Goal: Task Accomplishment & Management: Manage account settings

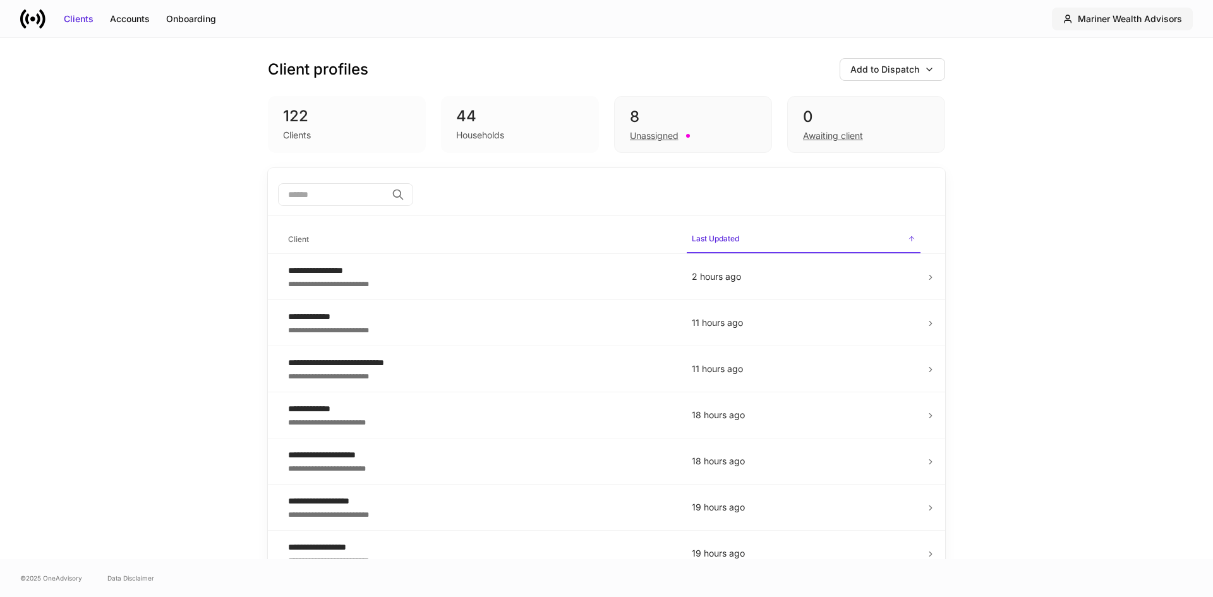
click at [1141, 11] on button "Mariner Wealth Advisors" at bounding box center [1122, 19] width 141 height 23
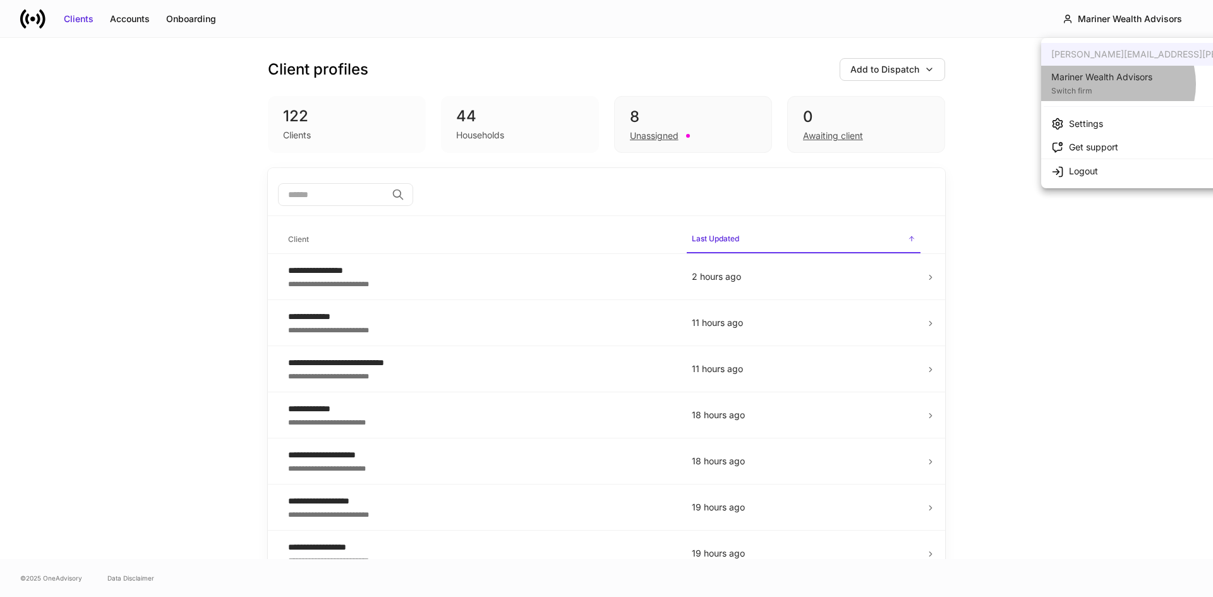
click at [1115, 84] on div "Switch firm" at bounding box center [1101, 89] width 101 height 13
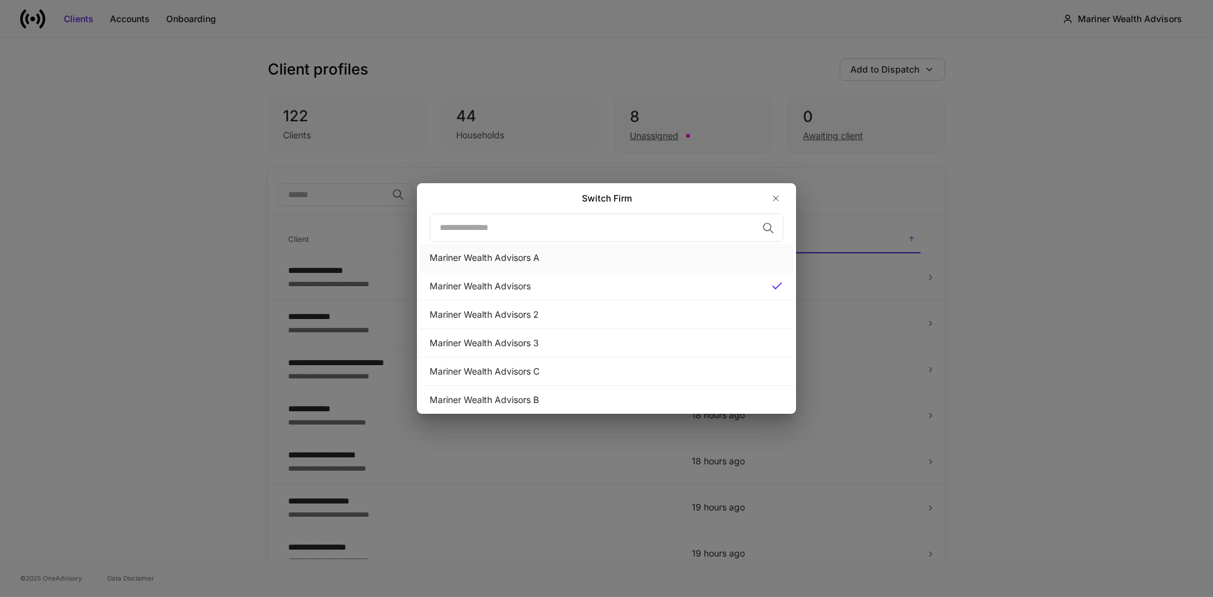
click at [506, 257] on div "Mariner Wealth Advisors A" at bounding box center [607, 257] width 354 height 13
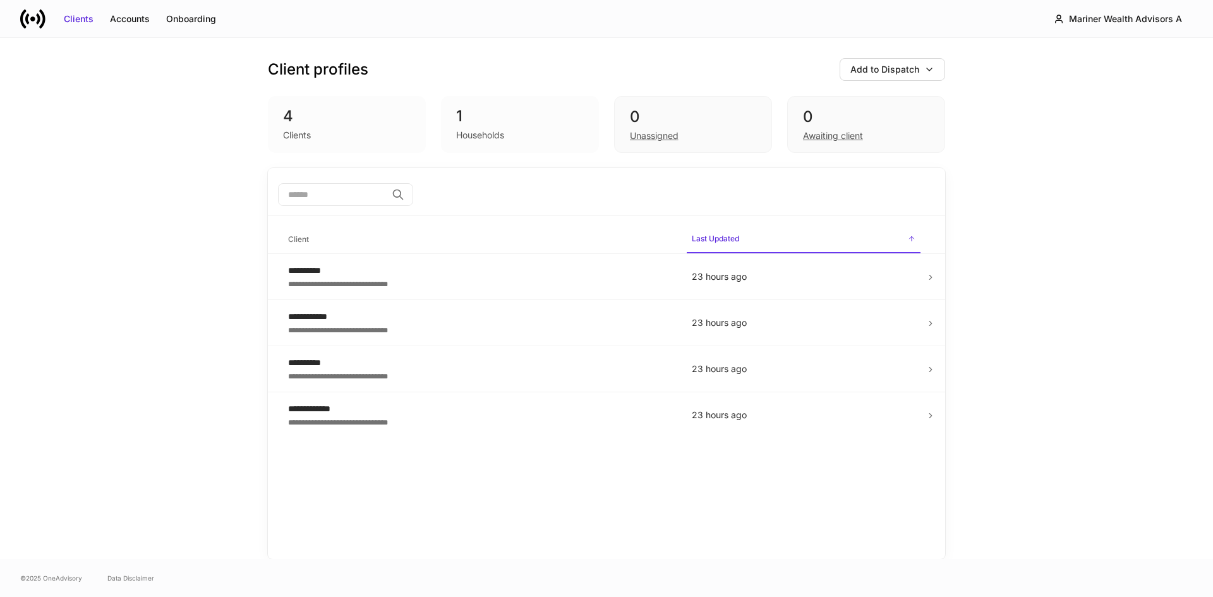
click at [217, 201] on div "**********" at bounding box center [606, 298] width 1213 height 521
click at [343, 276] on div "**********" at bounding box center [480, 270] width 384 height 13
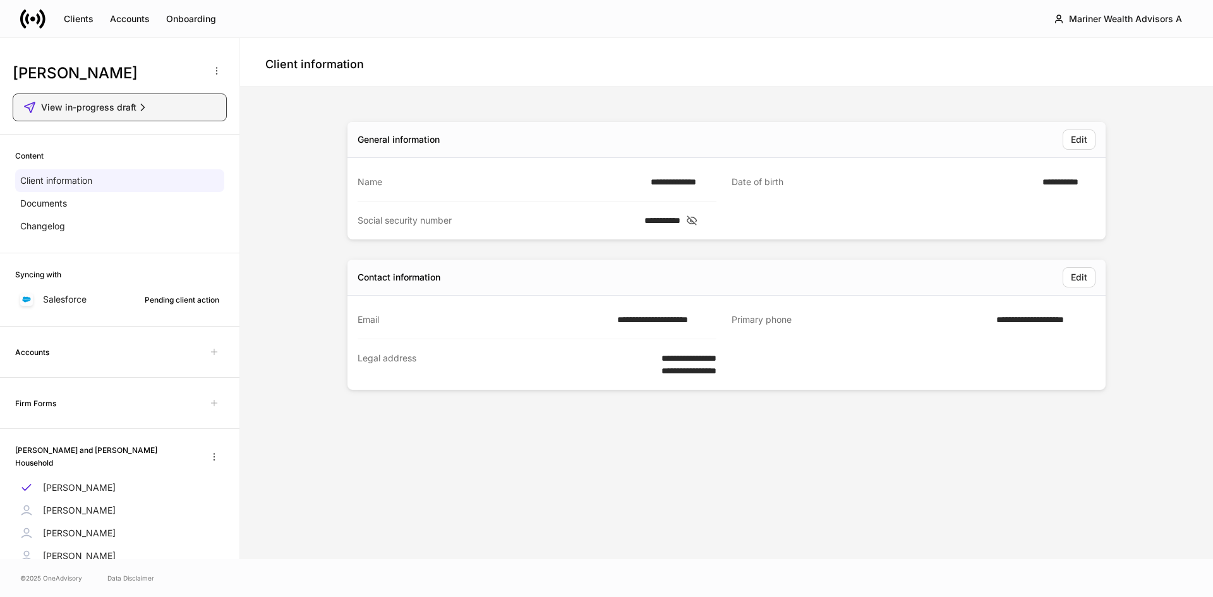
click at [136, 107] on div "View in-progress draft" at bounding box center [95, 107] width 108 height 13
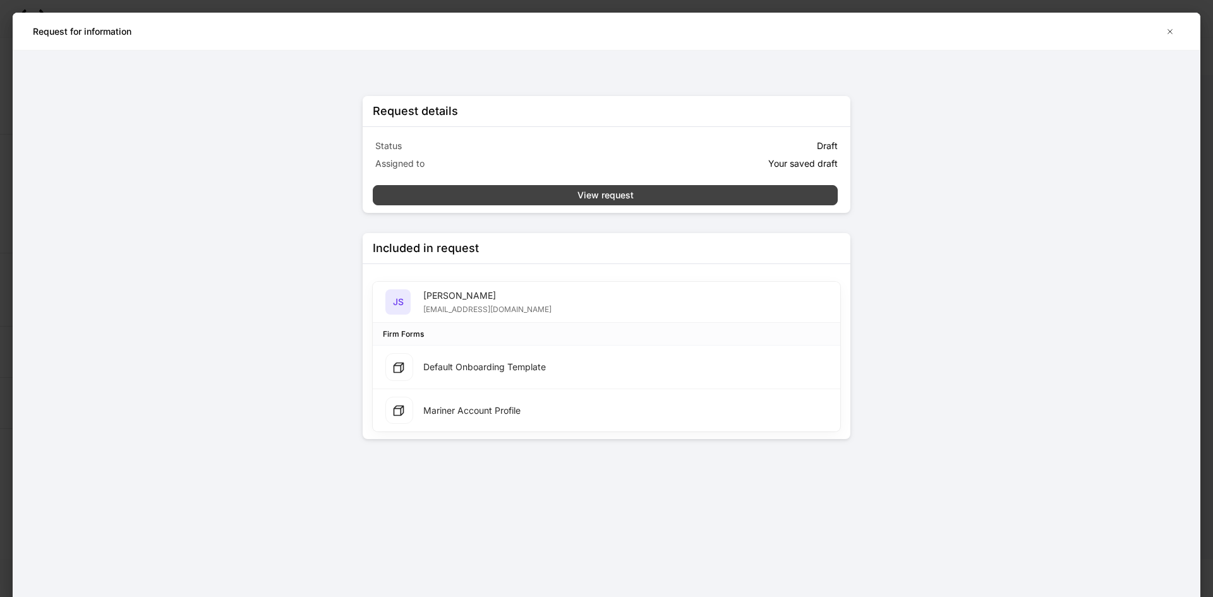
click at [595, 193] on div "View request" at bounding box center [606, 195] width 56 height 13
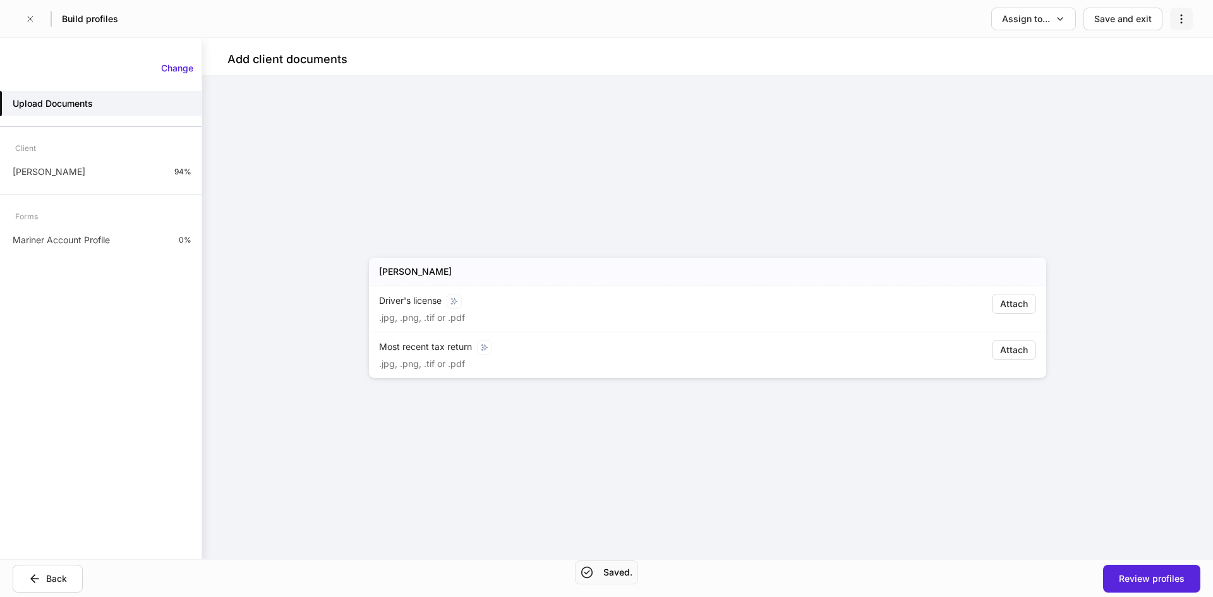
click at [1182, 16] on icon "button" at bounding box center [1181, 19] width 13 height 13
click at [1165, 50] on p "Delete request" at bounding box center [1152, 50] width 61 height 13
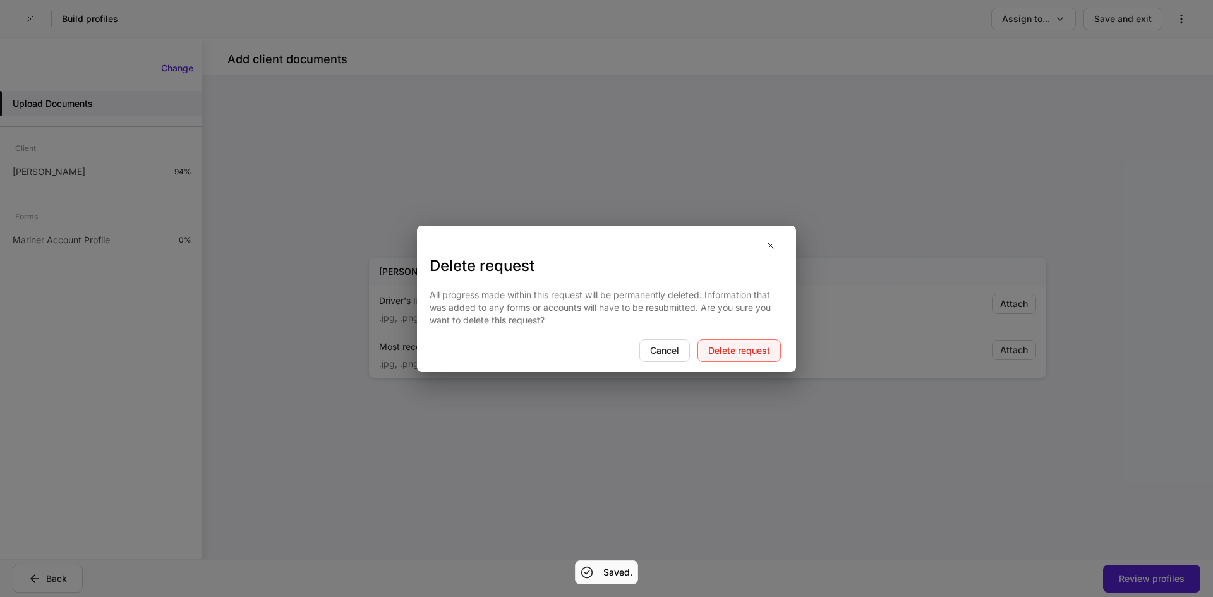
click at [754, 351] on div "Delete request" at bounding box center [739, 350] width 62 height 13
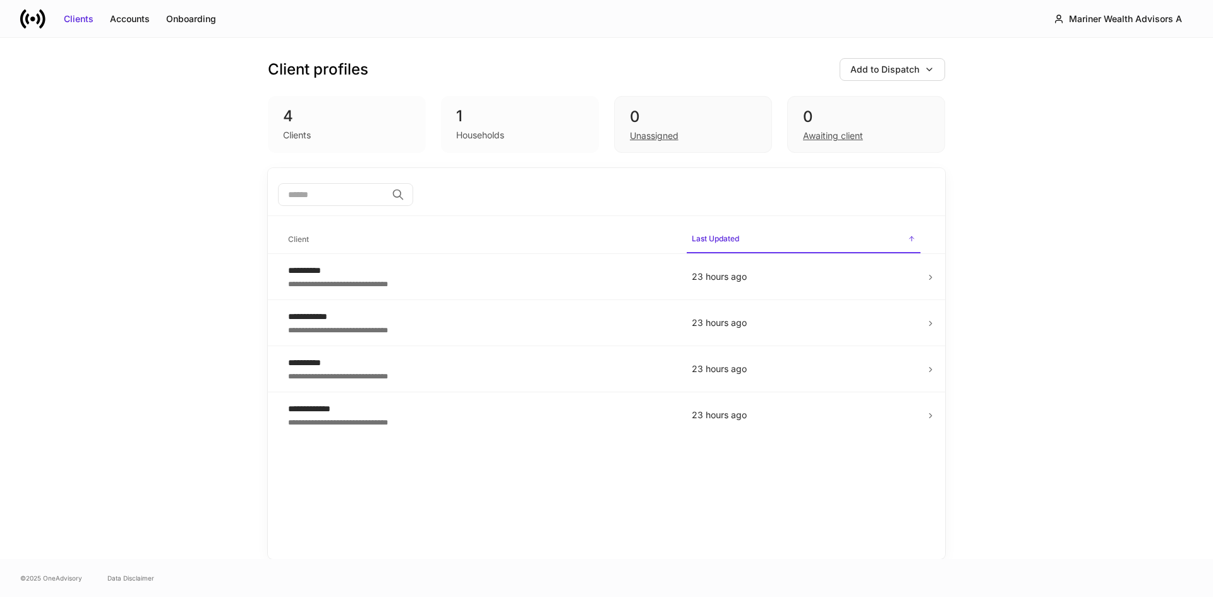
click at [111, 262] on div "**********" at bounding box center [606, 298] width 1213 height 521
click at [267, 16] on div "Clients Accounts Onboarding Mariner Wealth Advisors A" at bounding box center [606, 18] width 1213 height 37
click at [137, 17] on div "Accounts" at bounding box center [130, 19] width 40 height 13
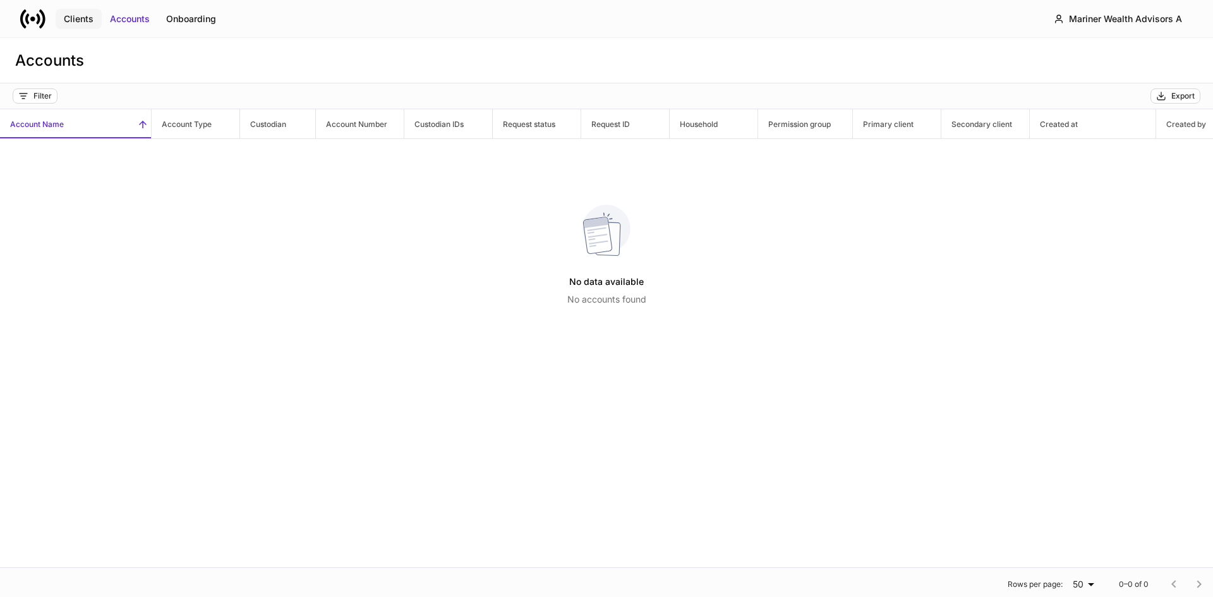
click at [83, 19] on div "Clients" at bounding box center [79, 19] width 30 height 13
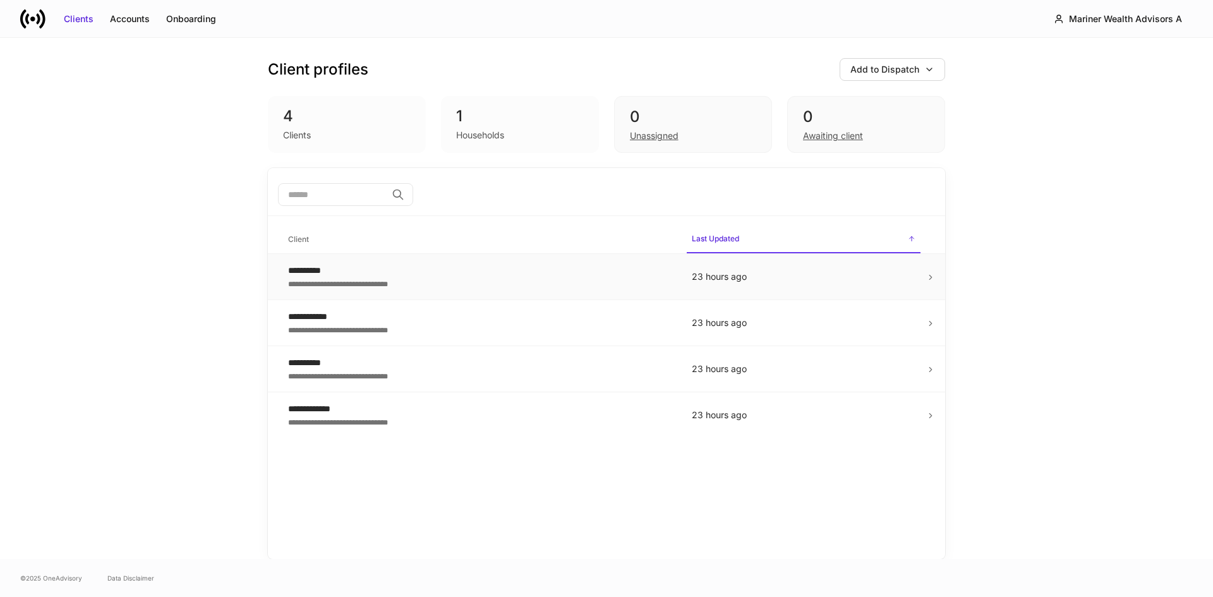
click at [359, 274] on div "**********" at bounding box center [480, 270] width 384 height 13
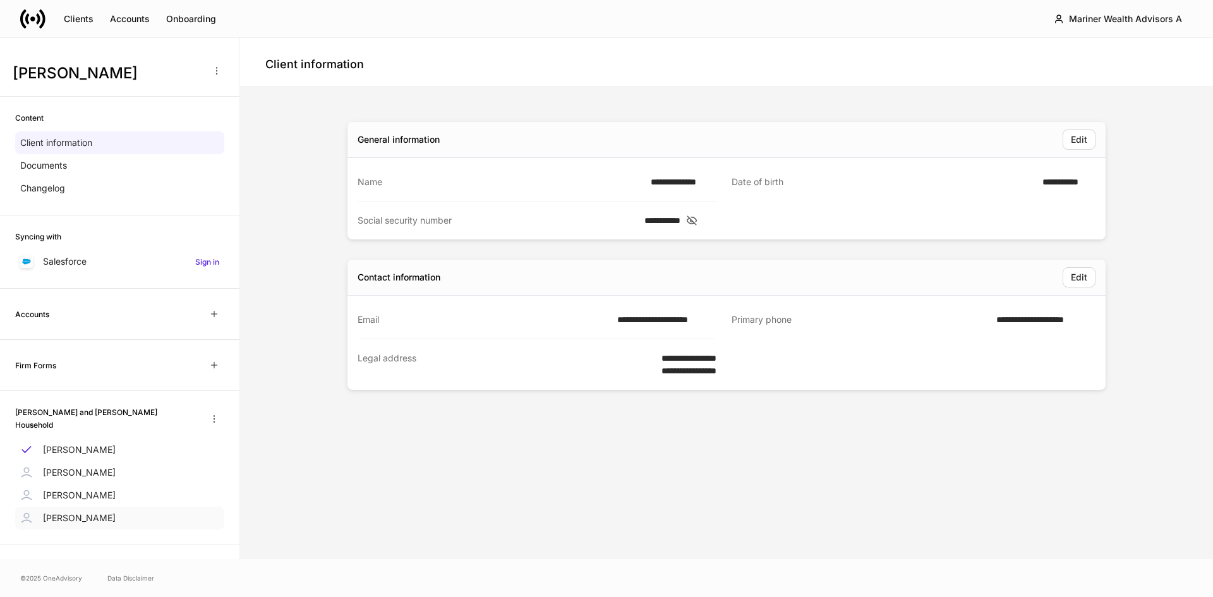
click at [76, 512] on p "[PERSON_NAME]" at bounding box center [79, 518] width 73 height 13
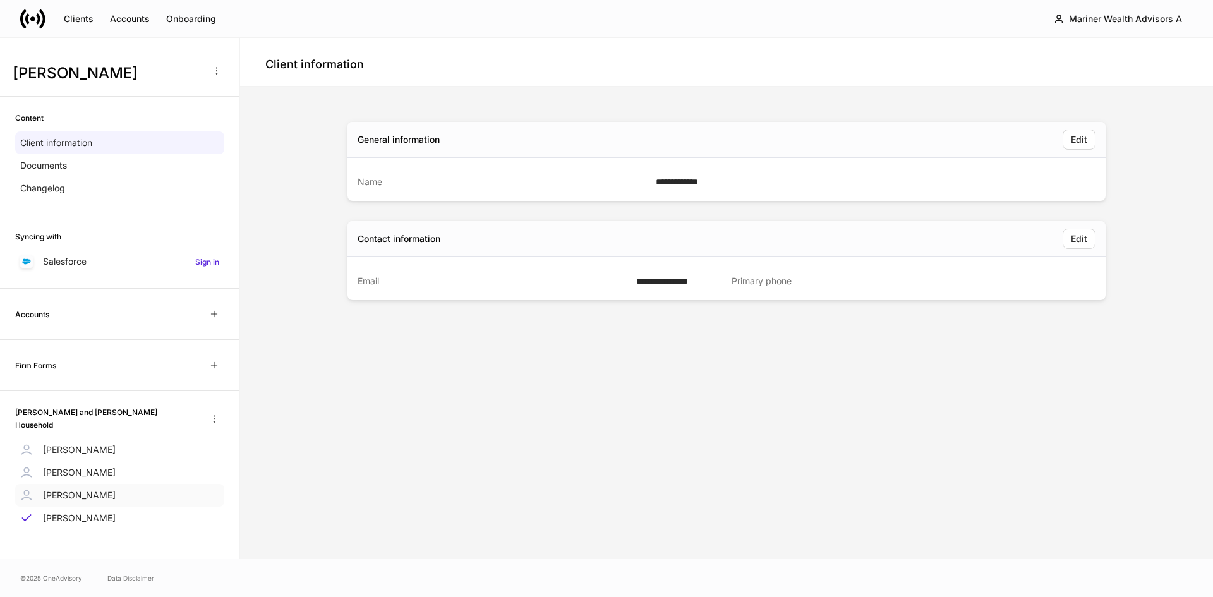
click at [65, 484] on div "[PERSON_NAME]" at bounding box center [119, 495] width 209 height 23
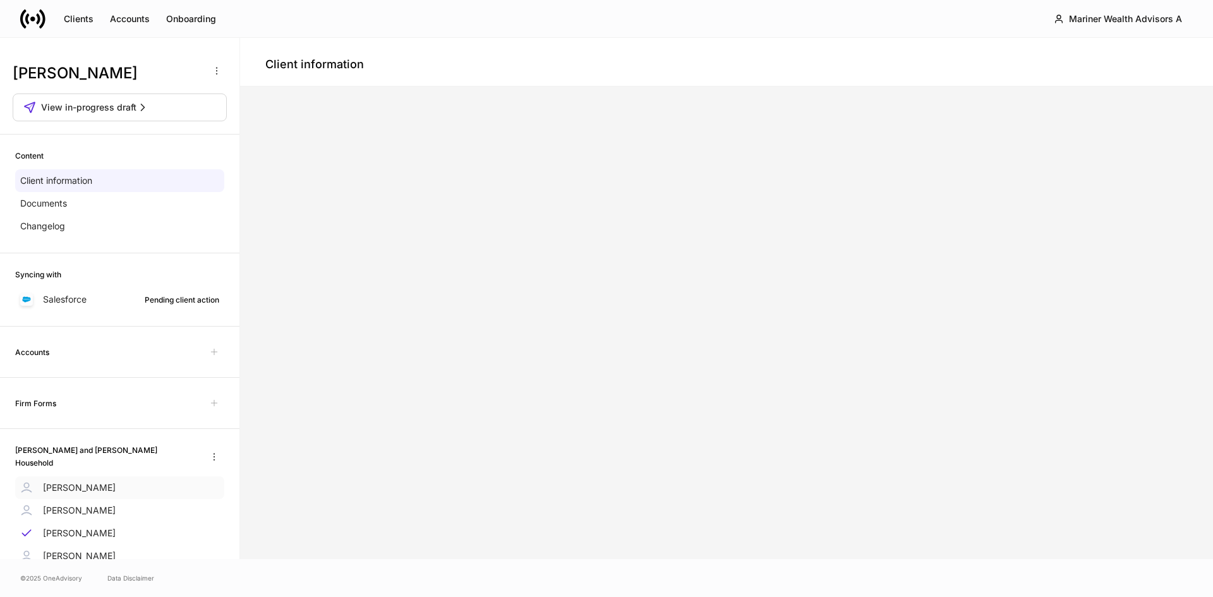
click at [63, 450] on h6 "[PERSON_NAME] and [PERSON_NAME] Household" at bounding box center [104, 456] width 179 height 24
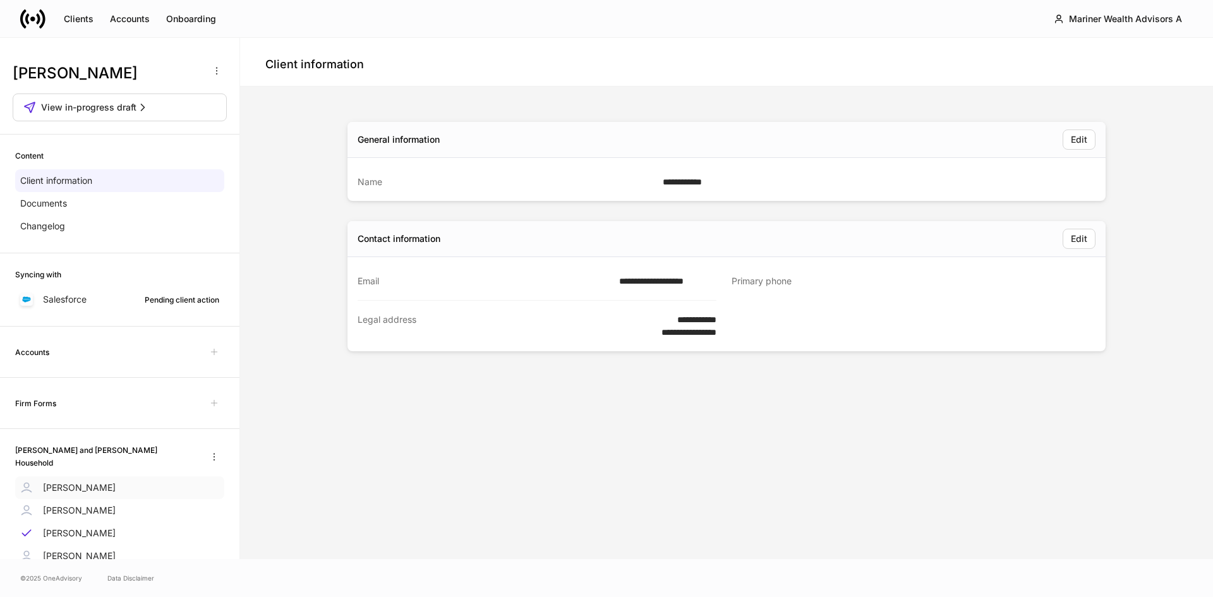
click at [61, 481] on p "[PERSON_NAME]" at bounding box center [79, 487] width 73 height 13
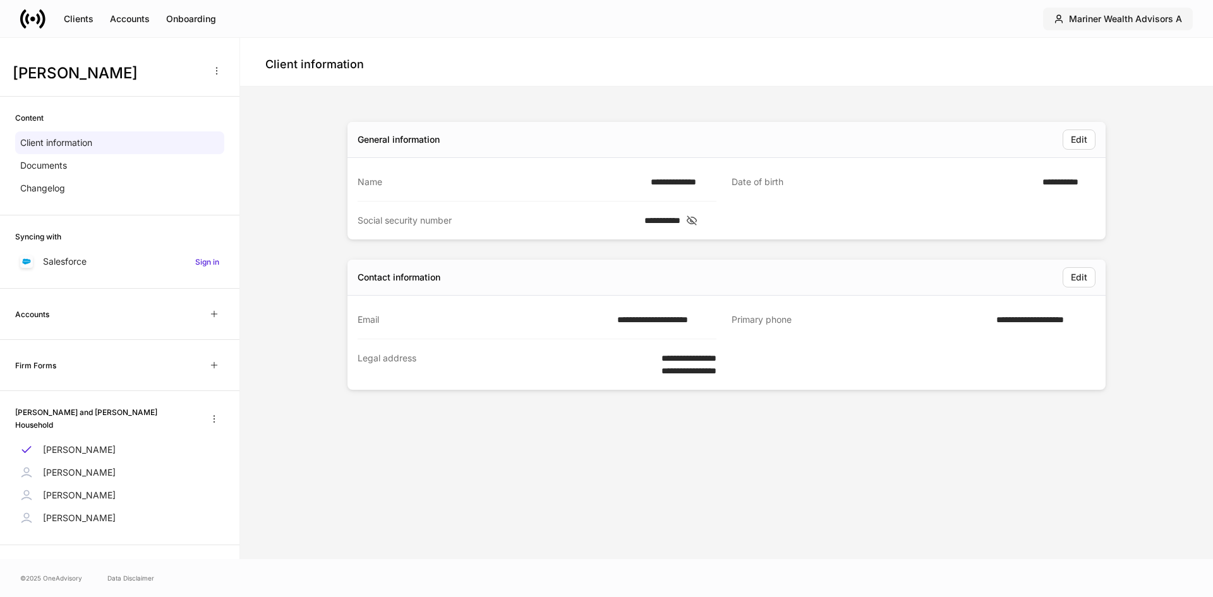
click at [1094, 21] on div "Mariner Wealth Advisors A" at bounding box center [1125, 19] width 113 height 13
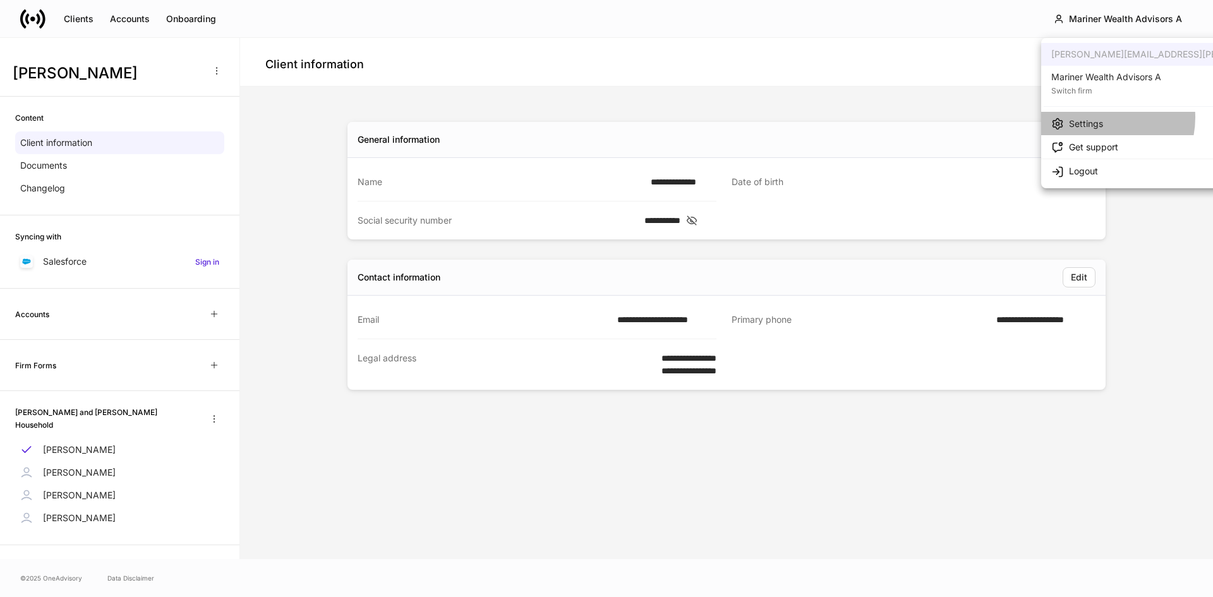
click at [1099, 118] on div "Settings" at bounding box center [1086, 124] width 34 height 13
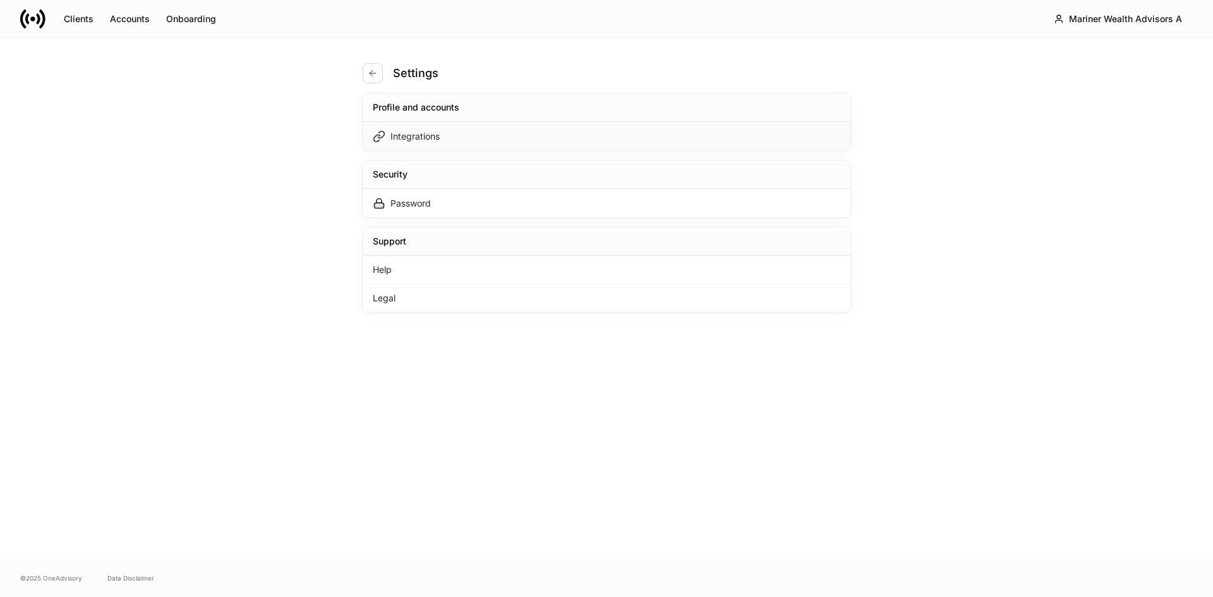
click at [417, 136] on div "Integrations" at bounding box center [415, 136] width 49 height 13
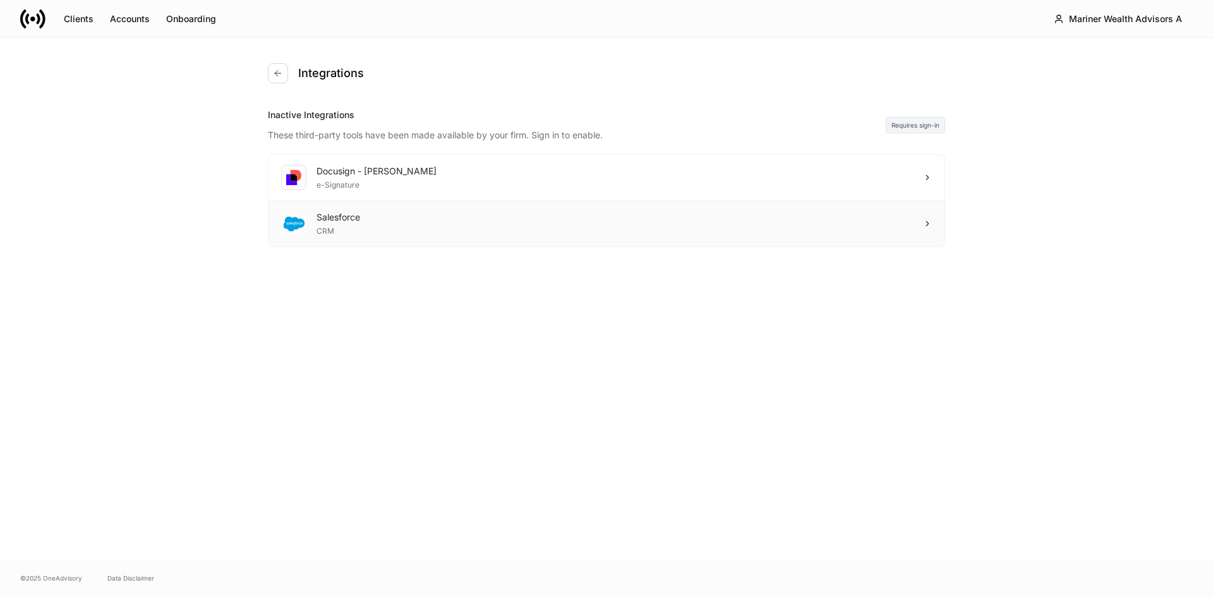
click at [363, 219] on div "Salesforce CRM" at bounding box center [607, 223] width 676 height 45
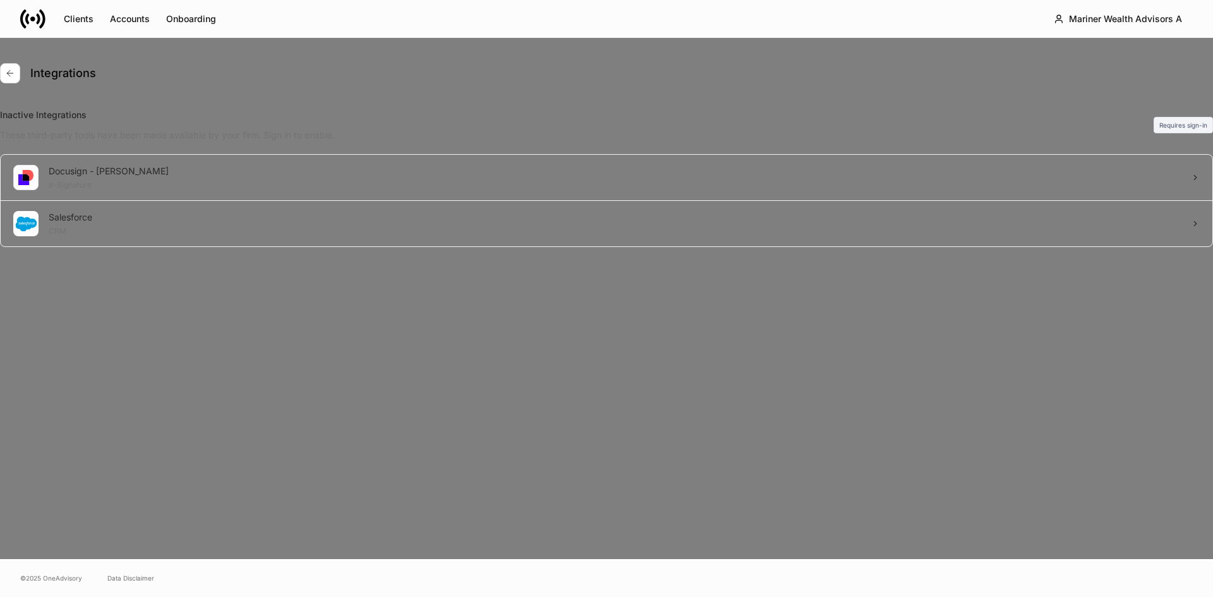
drag, startPoint x: 459, startPoint y: 320, endPoint x: 813, endPoint y: 222, distance: 367.0
click at [461, 320] on div at bounding box center [606, 298] width 1213 height 597
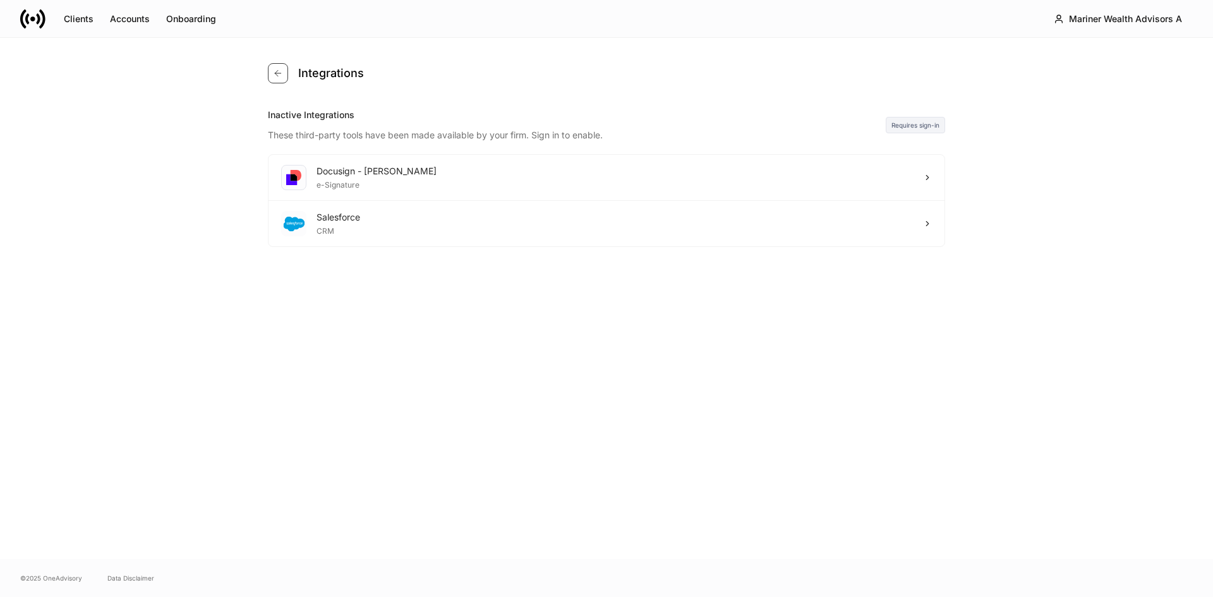
click at [280, 75] on icon "button" at bounding box center [278, 73] width 10 height 10
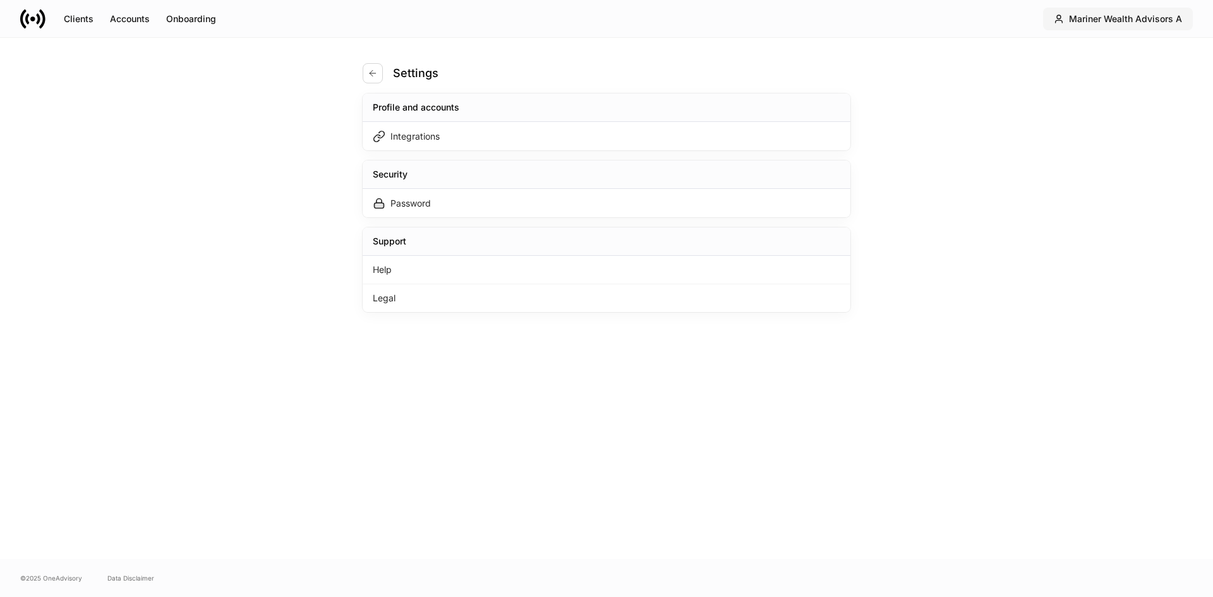
click at [1142, 25] on div "Mariner Wealth Advisors A" at bounding box center [1125, 19] width 113 height 13
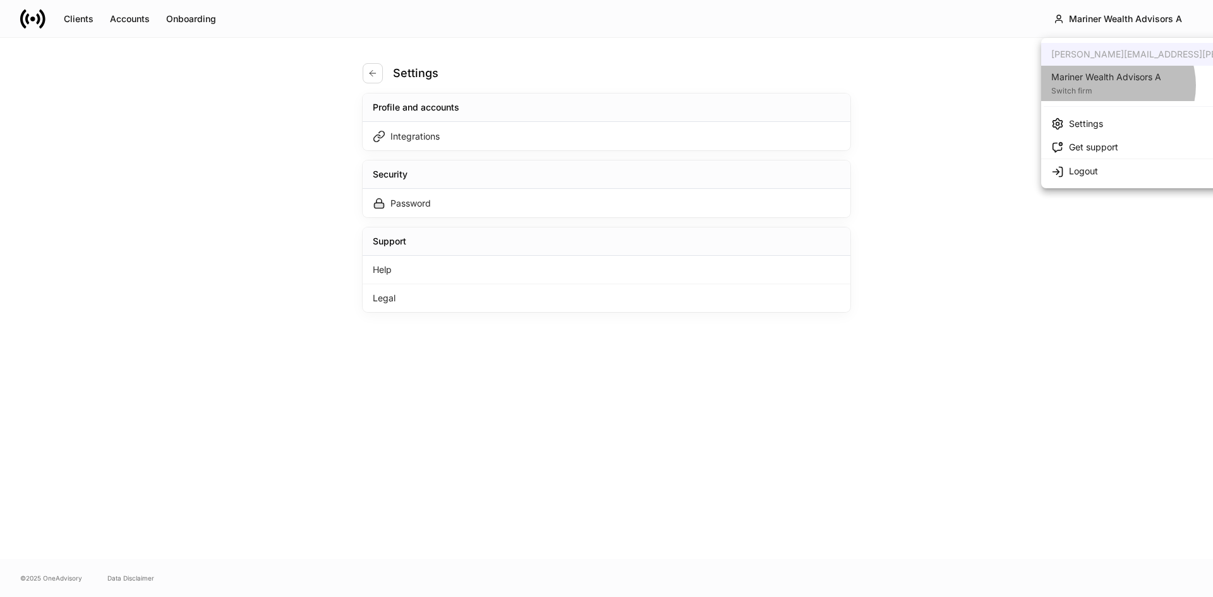
click at [1113, 85] on div "Switch firm" at bounding box center [1106, 89] width 110 height 13
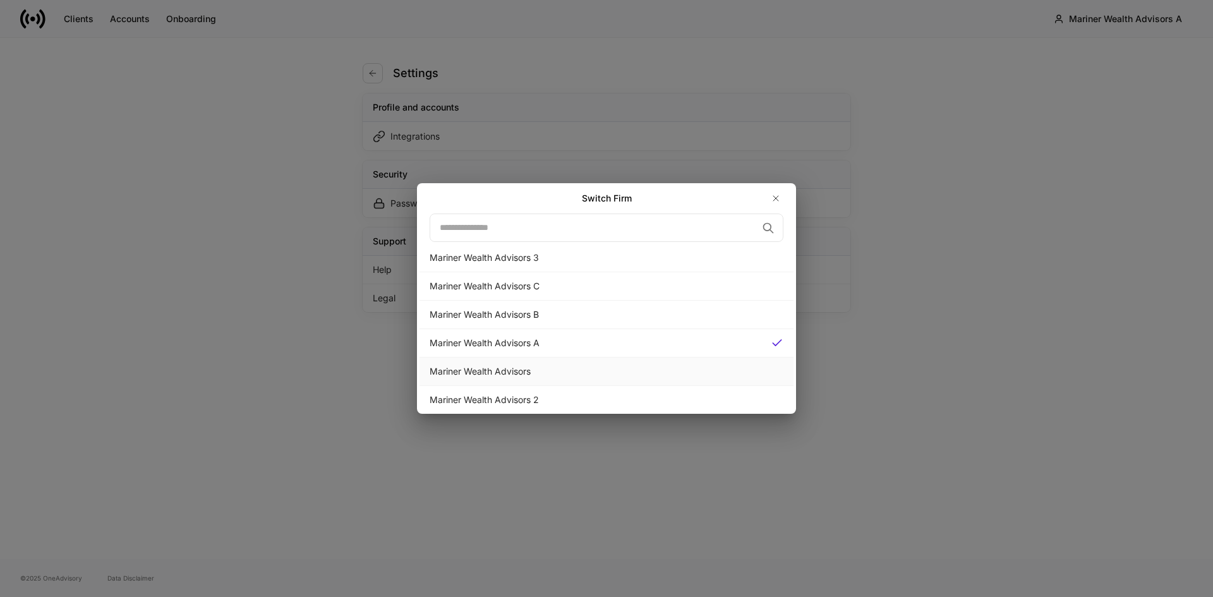
click at [529, 373] on div "Mariner Wealth Advisors" at bounding box center [607, 371] width 354 height 13
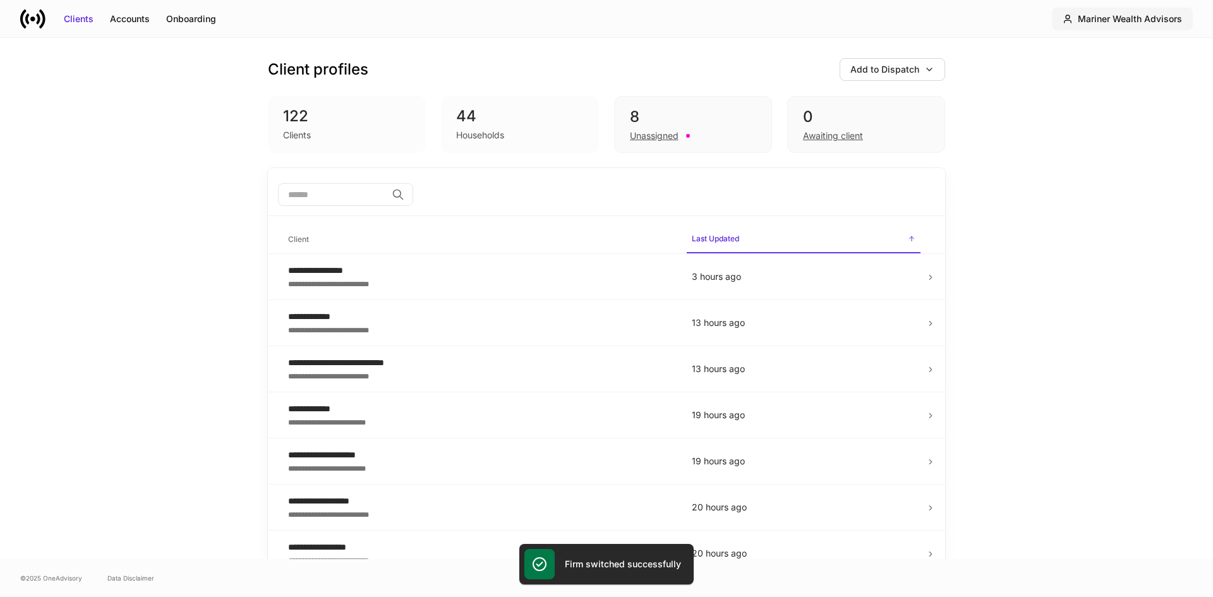
click at [1120, 25] on button "Mariner Wealth Advisors" at bounding box center [1122, 19] width 141 height 23
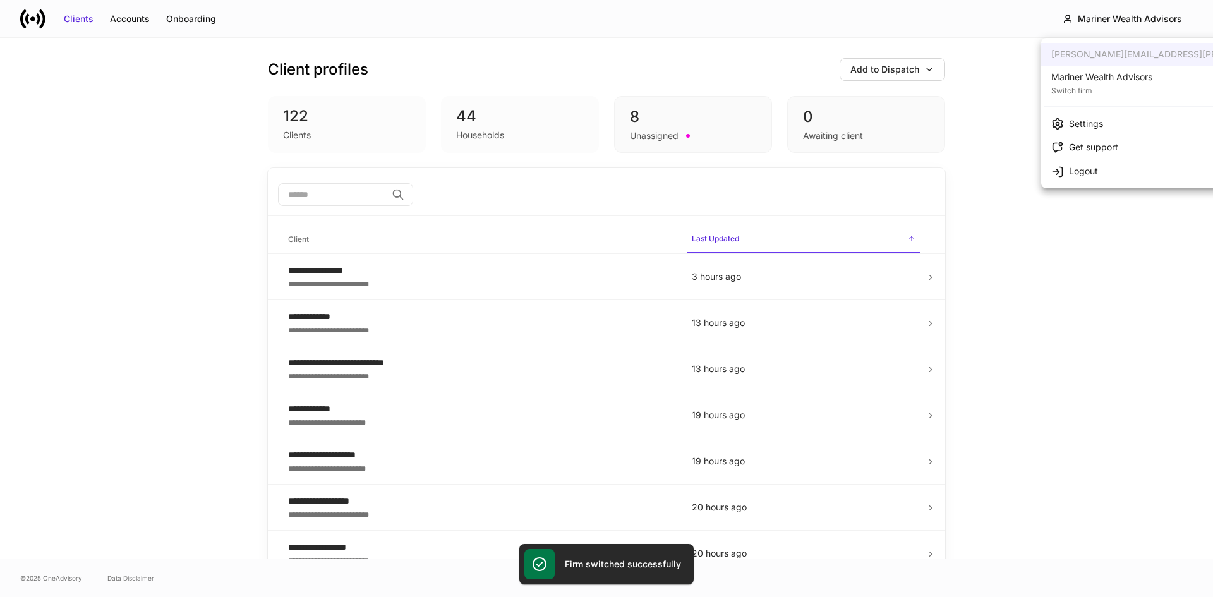
click at [1086, 119] on div "Settings" at bounding box center [1086, 124] width 34 height 13
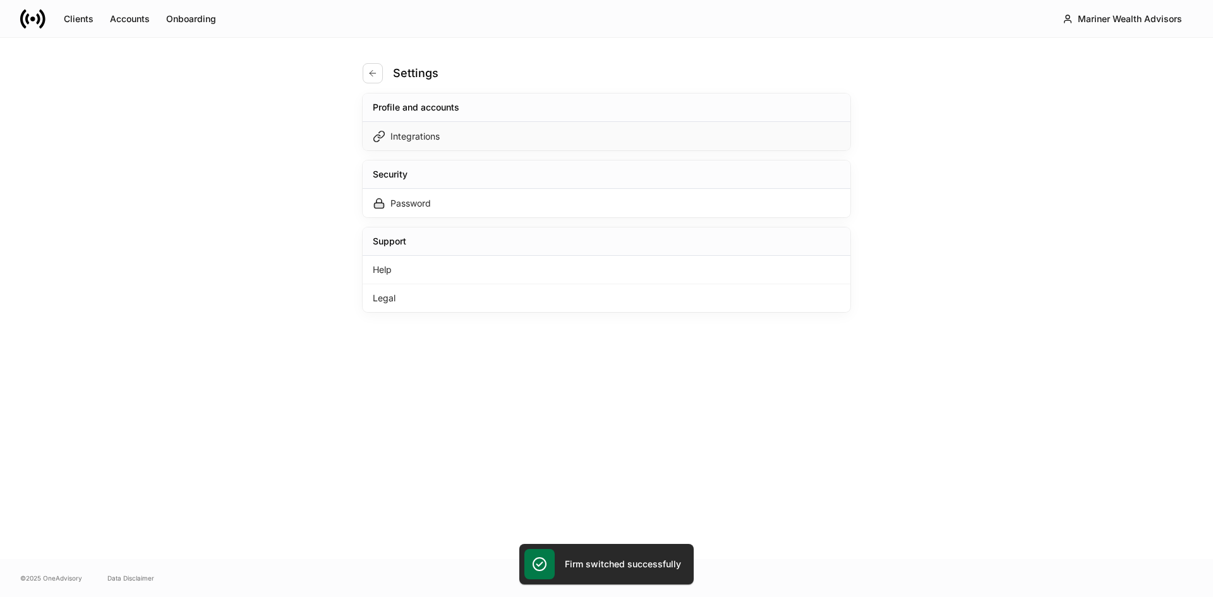
click at [435, 138] on div "Integrations" at bounding box center [415, 136] width 49 height 13
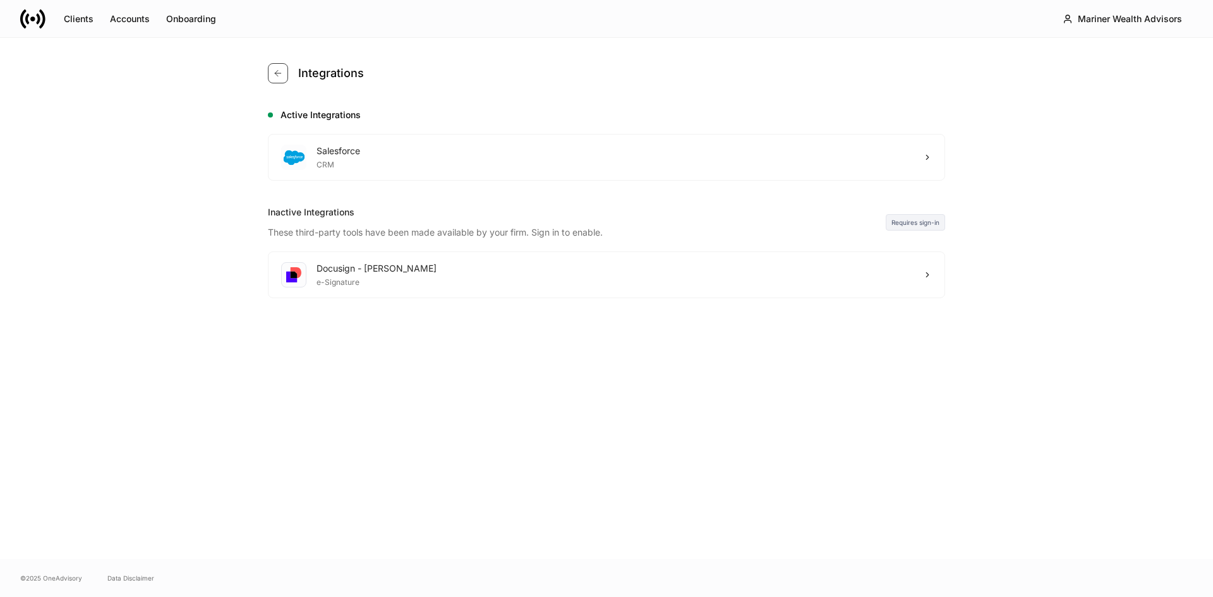
click at [277, 73] on icon "button" at bounding box center [278, 73] width 10 height 10
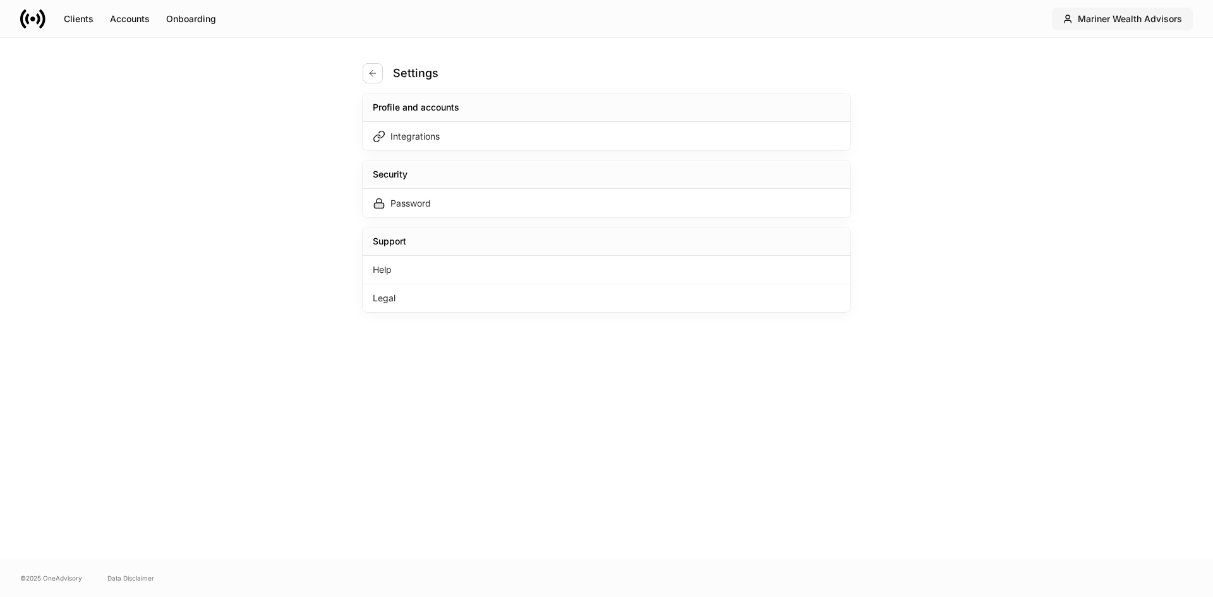
click at [1099, 21] on div "Mariner Wealth Advisors" at bounding box center [1130, 19] width 104 height 13
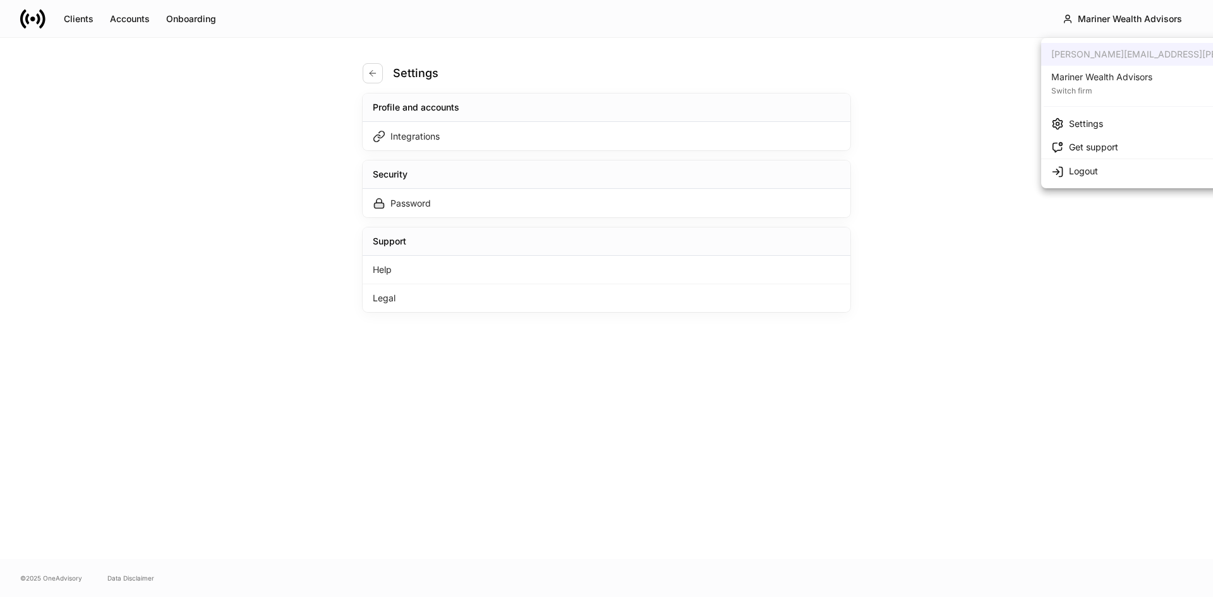
click at [1094, 88] on div "Switch firm" at bounding box center [1101, 89] width 101 height 13
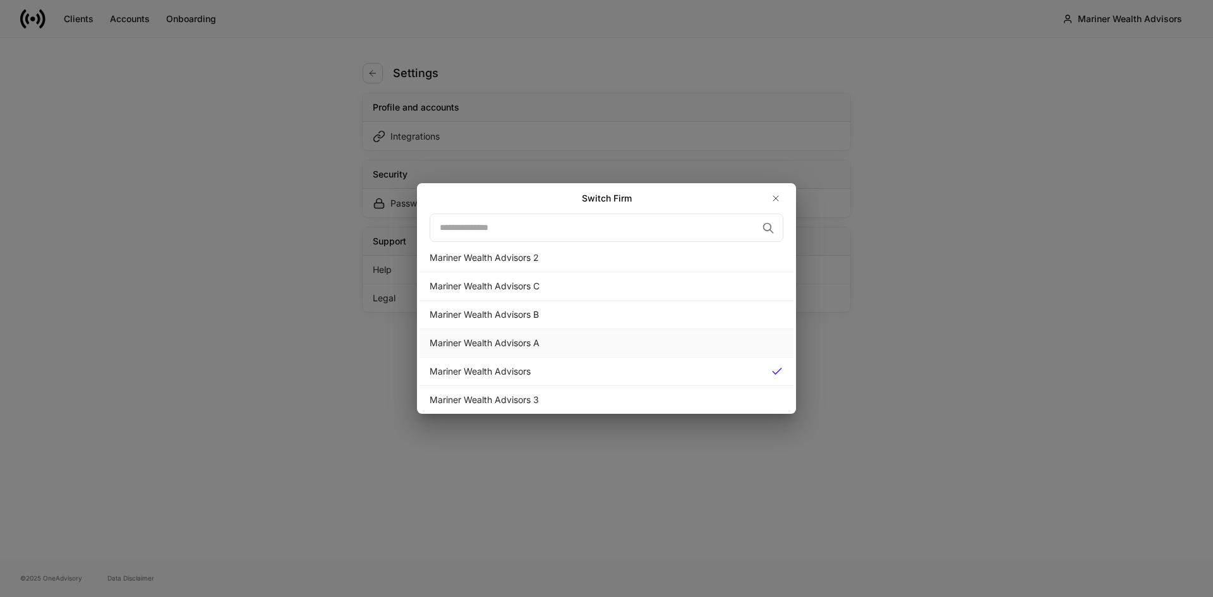
click at [506, 343] on div "Mariner Wealth Advisors A" at bounding box center [607, 343] width 354 height 13
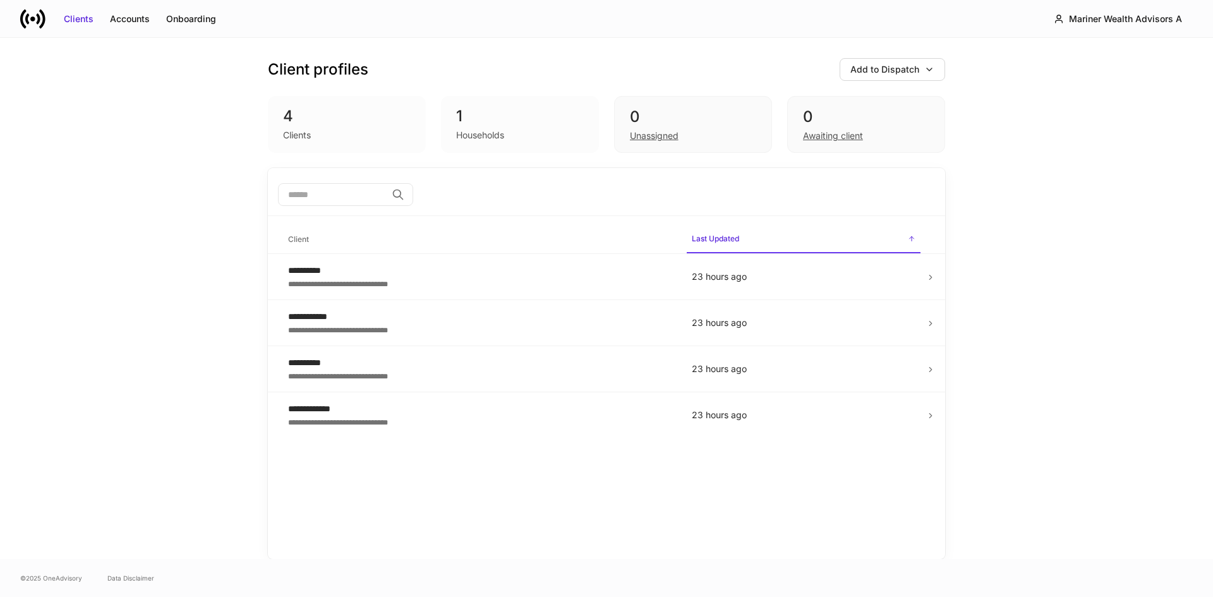
click at [257, 354] on div "**********" at bounding box center [606, 298] width 758 height 521
click at [353, 277] on div "**********" at bounding box center [480, 283] width 384 height 13
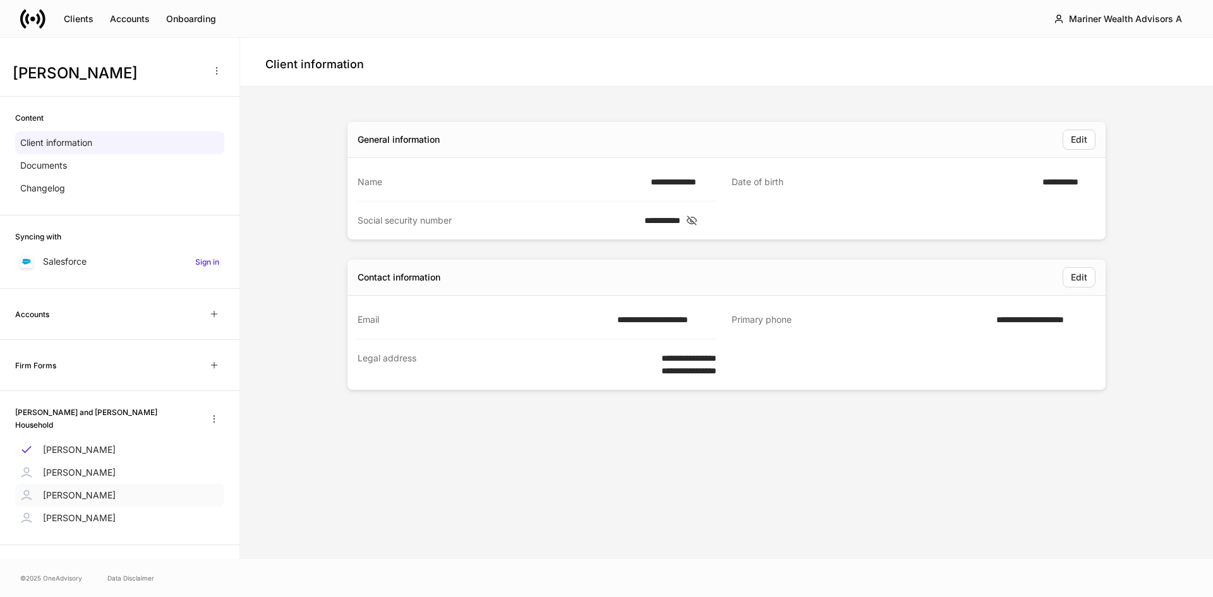
click at [76, 489] on p "[PERSON_NAME]" at bounding box center [79, 495] width 73 height 13
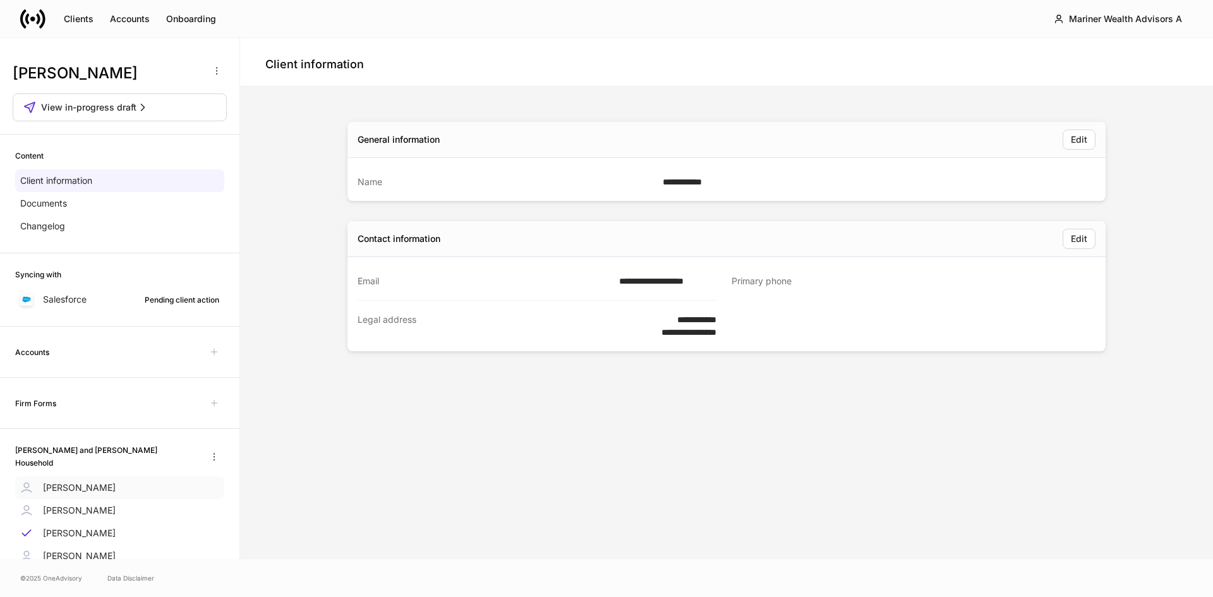
click at [66, 483] on p "[PERSON_NAME]" at bounding box center [79, 487] width 73 height 13
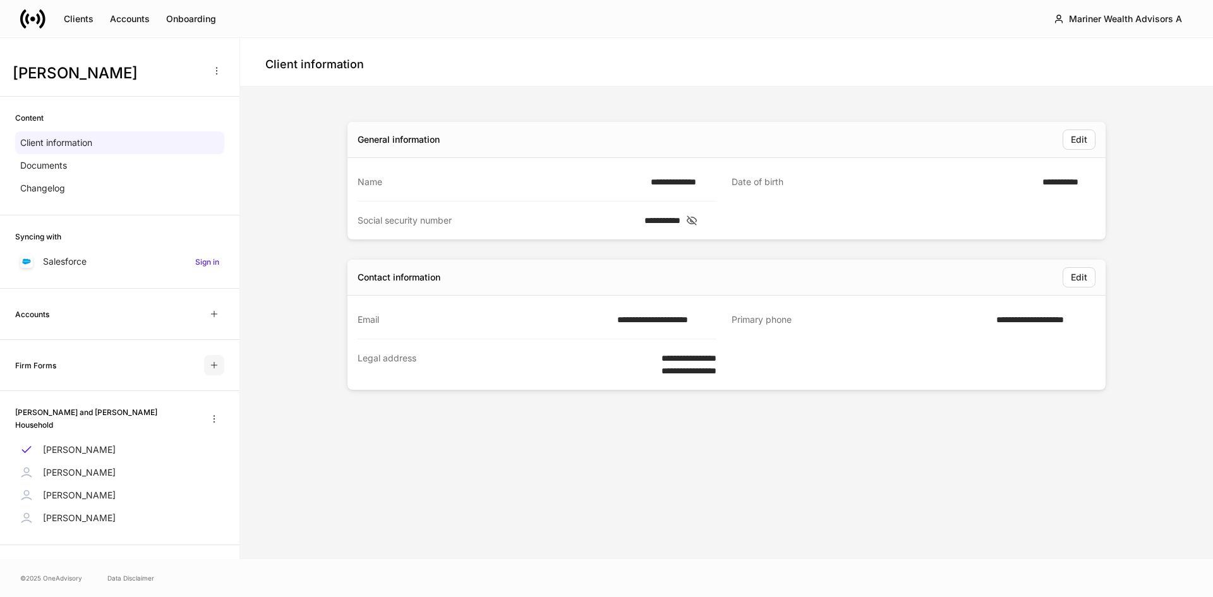
click at [211, 365] on icon "button" at bounding box center [214, 366] width 6 height 6
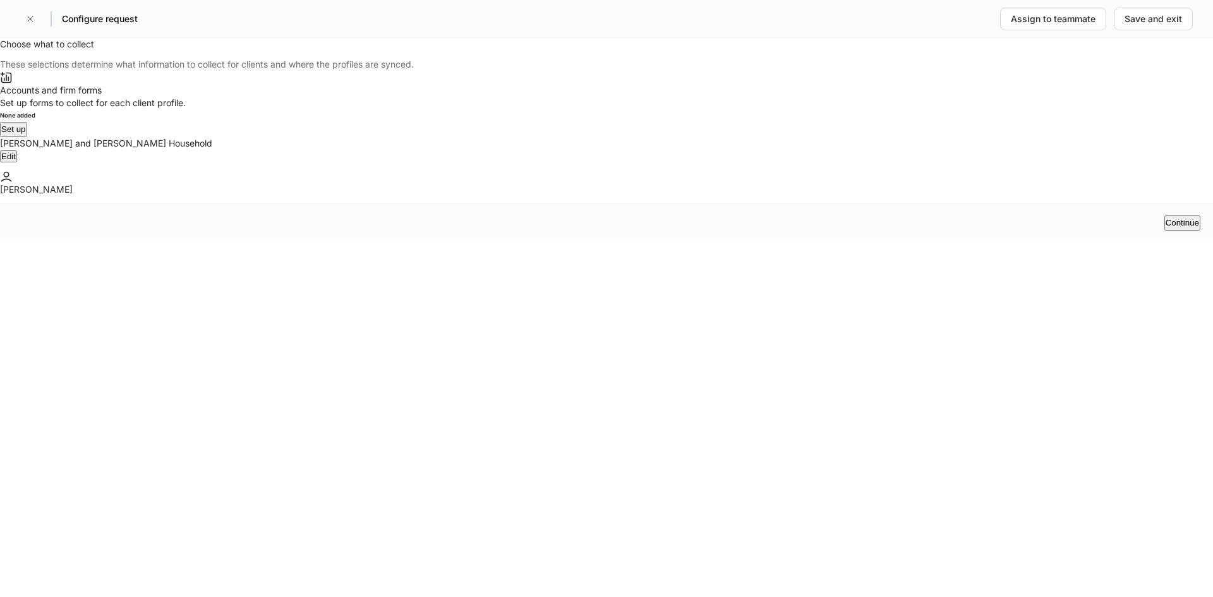
click at [27, 137] on button "Set up" at bounding box center [13, 129] width 27 height 15
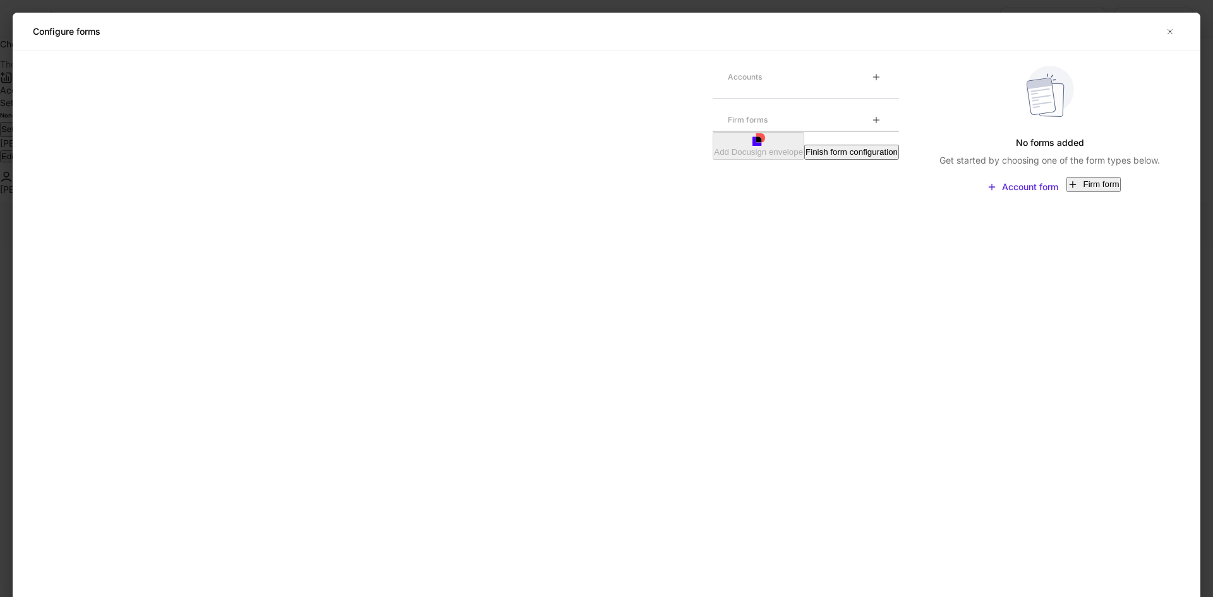
click at [1083, 191] on div "Firm form" at bounding box center [1101, 184] width 36 height 13
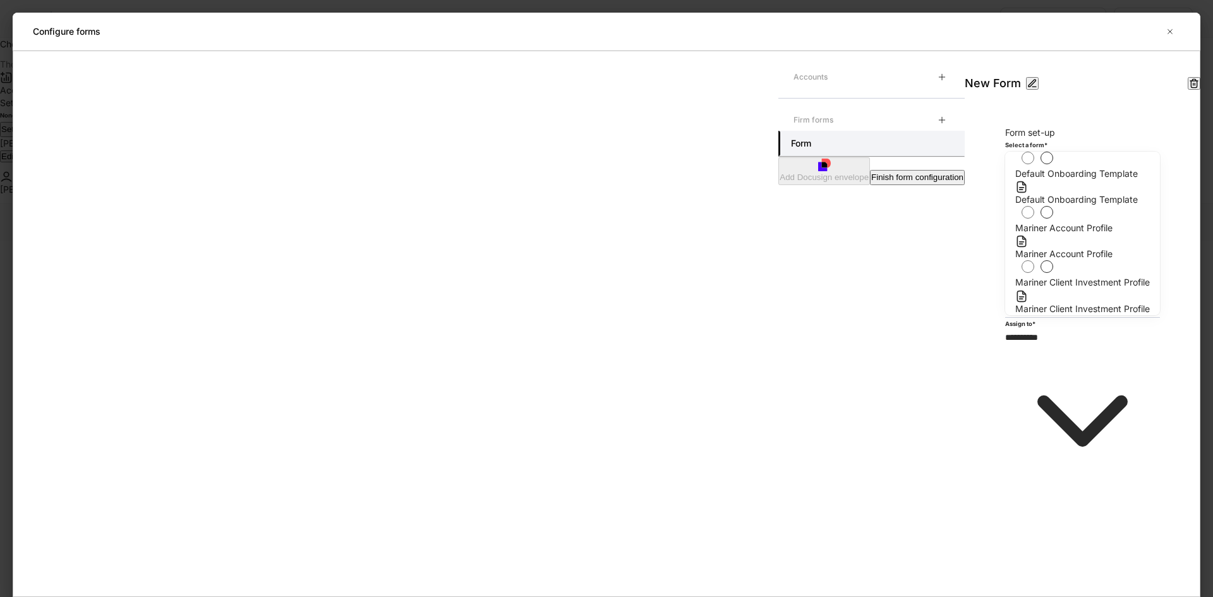
click at [965, 292] on form "**********" at bounding box center [1083, 290] width 236 height 478
click at [965, 273] on form "**********" at bounding box center [1083, 290] width 236 height 478
click at [1167, 30] on icon "button" at bounding box center [1170, 32] width 10 height 10
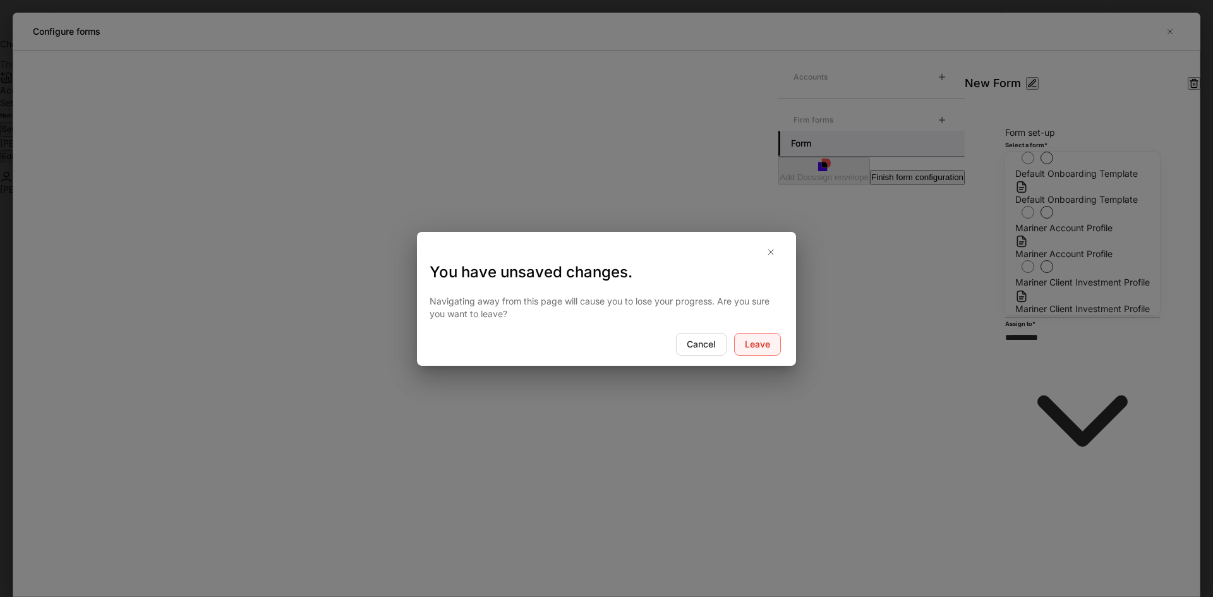
click at [766, 345] on div "Leave" at bounding box center [757, 344] width 25 height 13
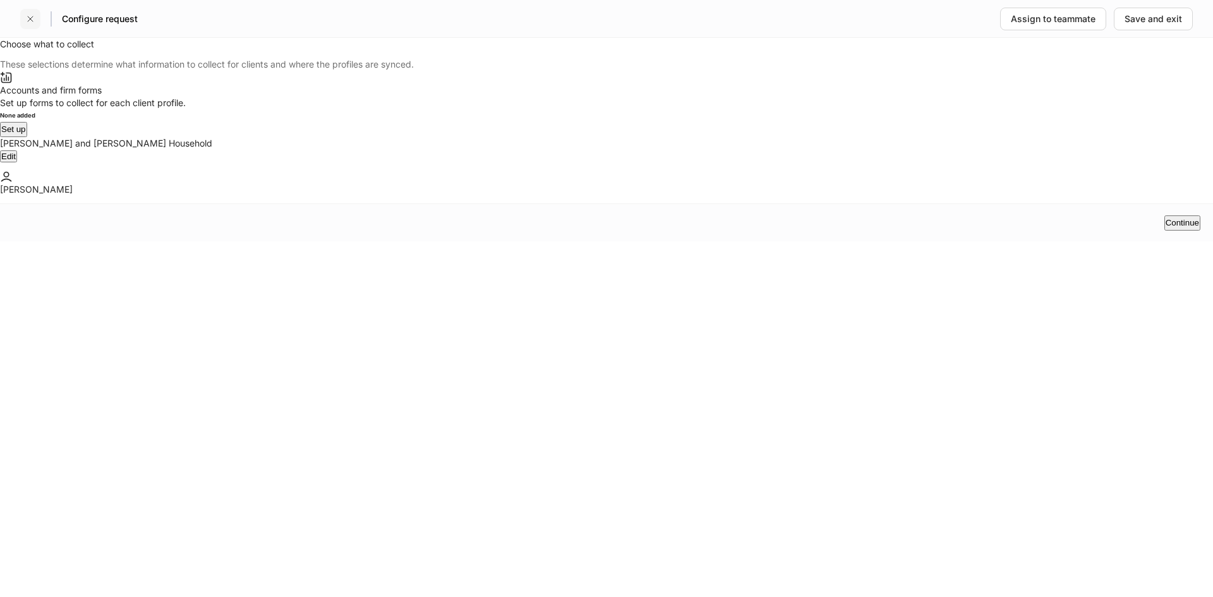
click at [32, 20] on icon "button" at bounding box center [30, 19] width 10 height 10
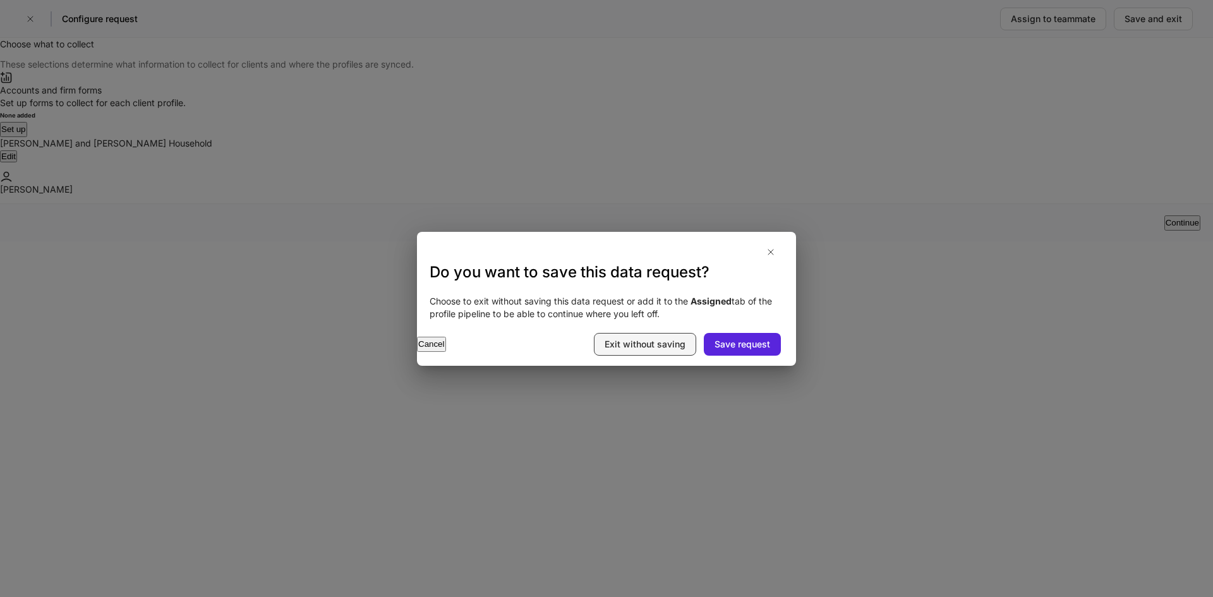
click at [674, 348] on div "Exit without saving" at bounding box center [645, 344] width 81 height 13
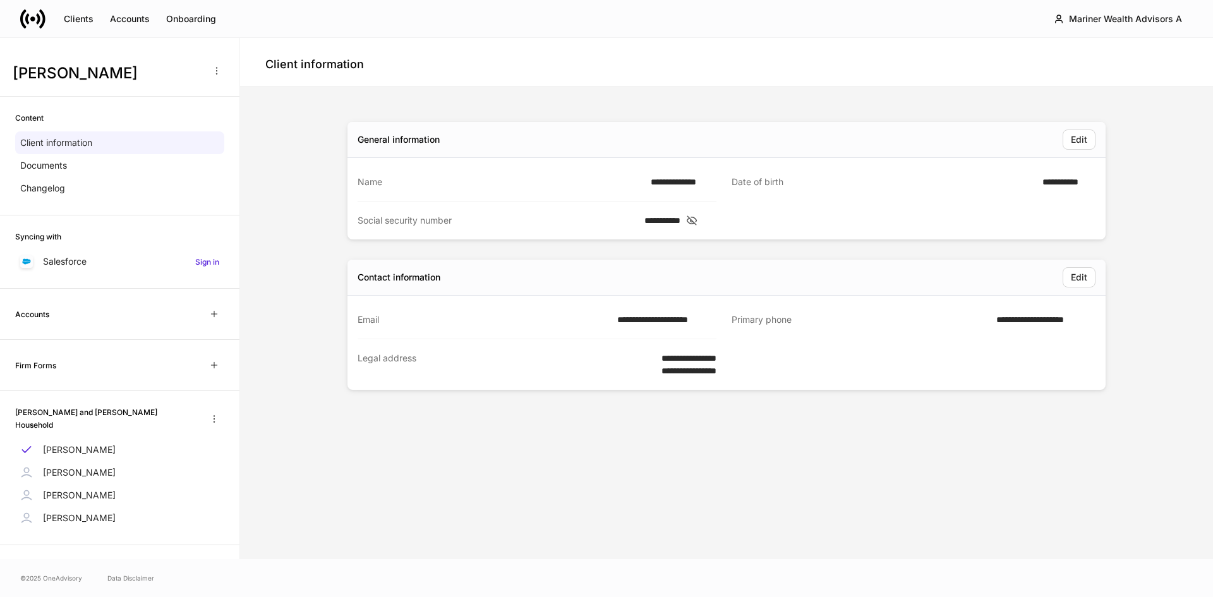
click at [569, 426] on div "**********" at bounding box center [727, 323] width 758 height 422
click at [94, 514] on p "[PERSON_NAME]" at bounding box center [79, 518] width 73 height 13
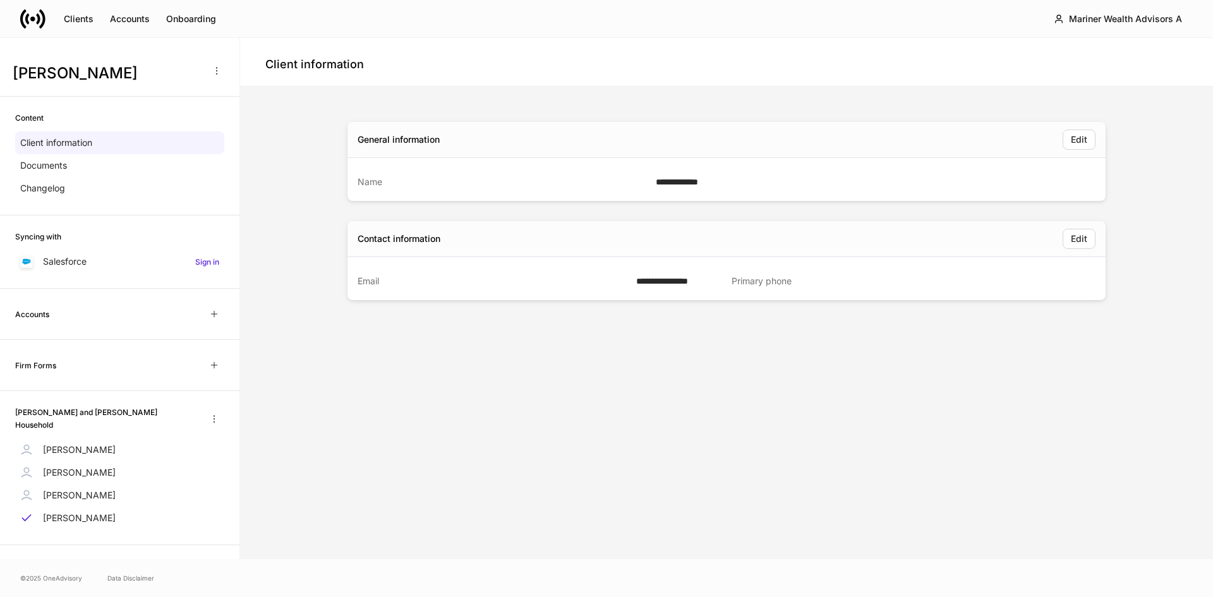
click at [559, 454] on div "**********" at bounding box center [727, 323] width 758 height 422
click at [1084, 136] on div "Edit" at bounding box center [1079, 139] width 16 height 13
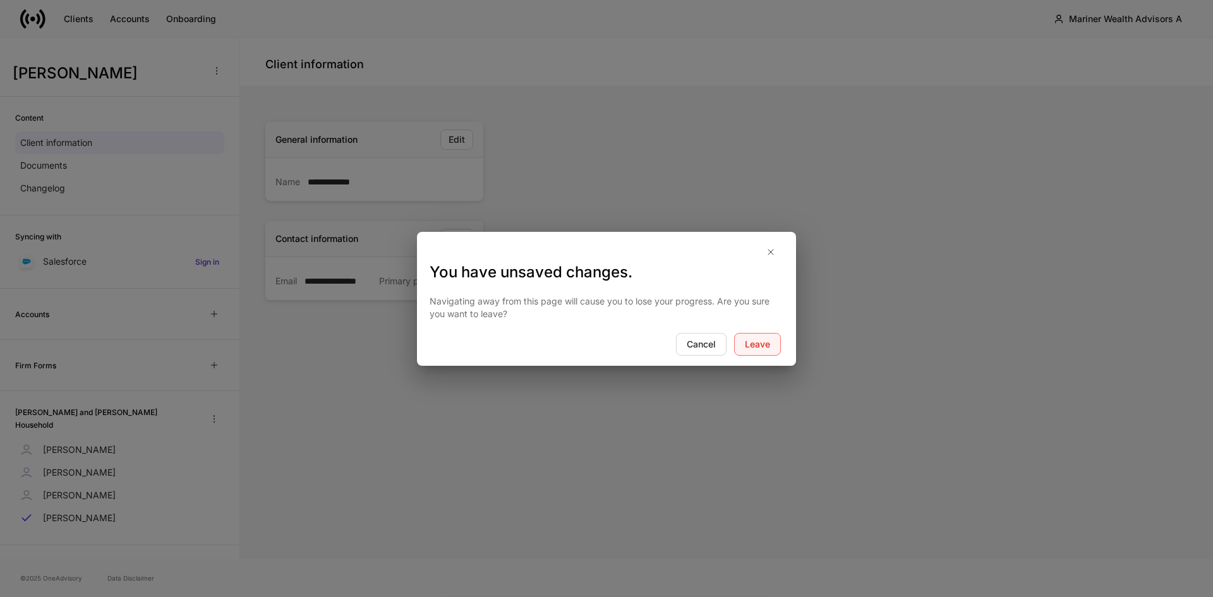
drag, startPoint x: 770, startPoint y: 348, endPoint x: 780, endPoint y: 348, distance: 10.8
click at [772, 348] on button "Leave" at bounding box center [757, 344] width 47 height 23
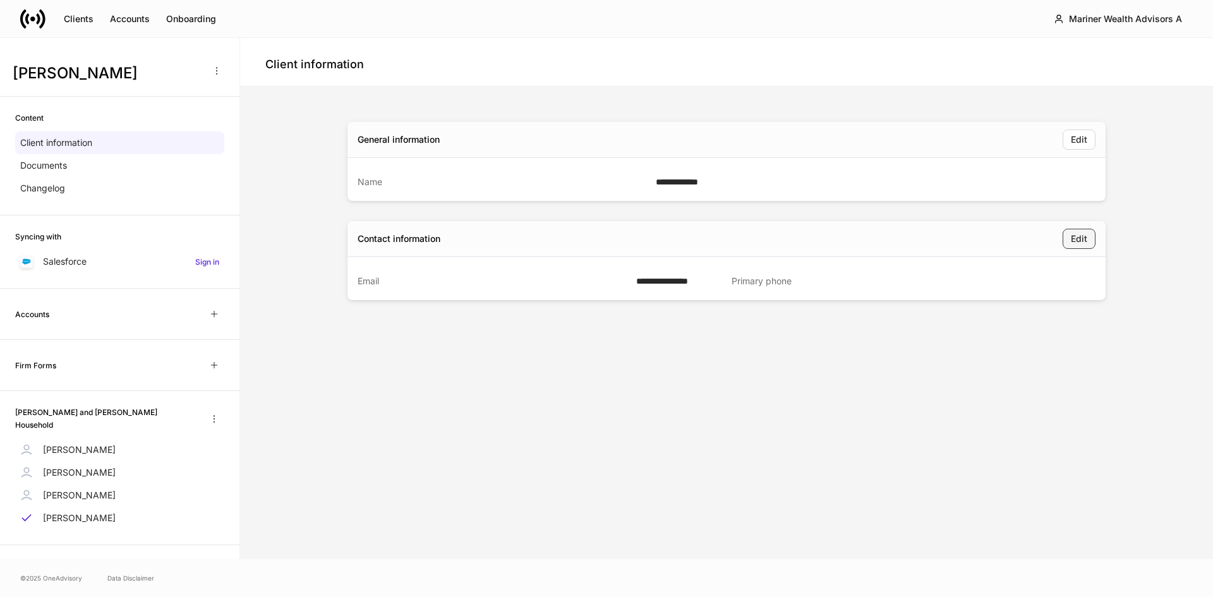
click at [1067, 241] on button "Edit" at bounding box center [1079, 239] width 33 height 20
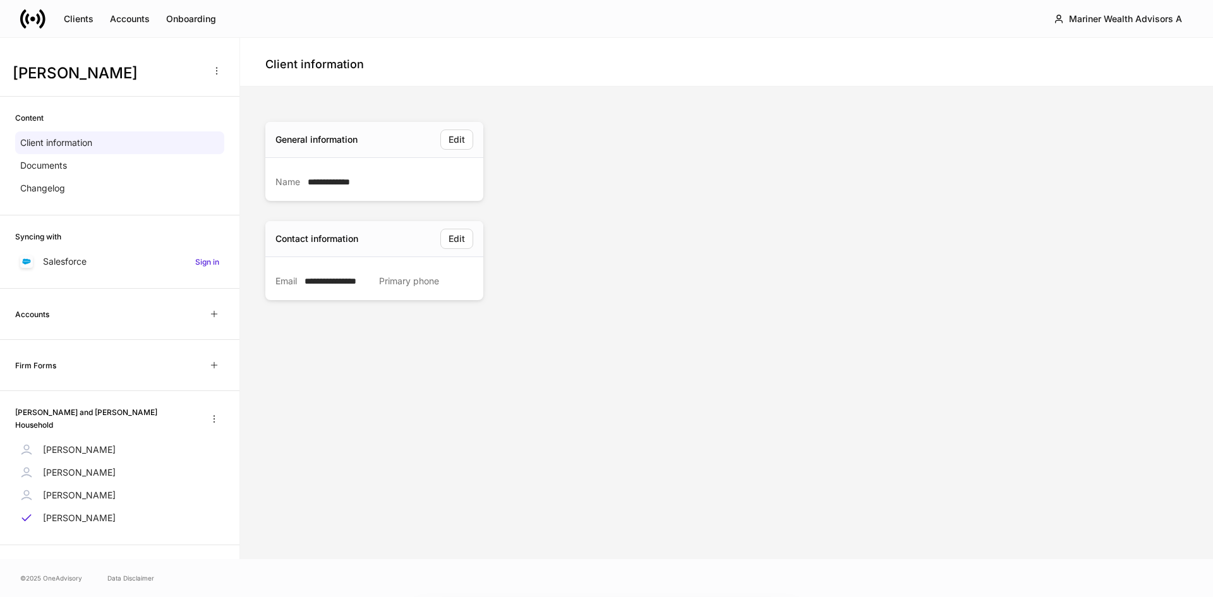
scroll to position [44, 0]
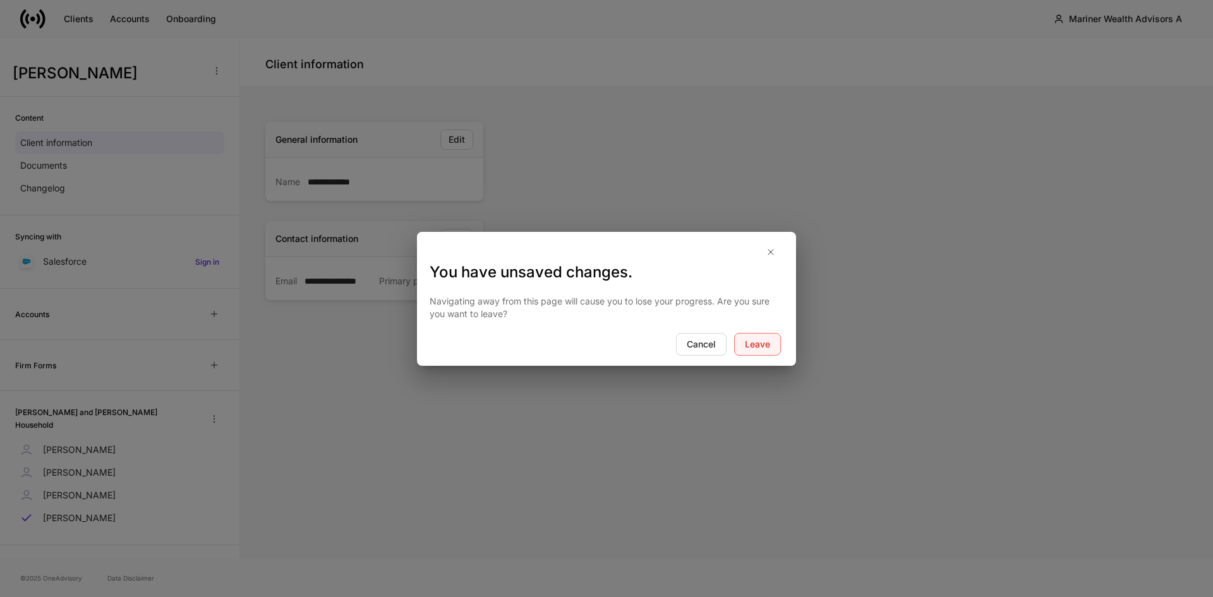
click at [754, 338] on div "Leave" at bounding box center [757, 344] width 25 height 13
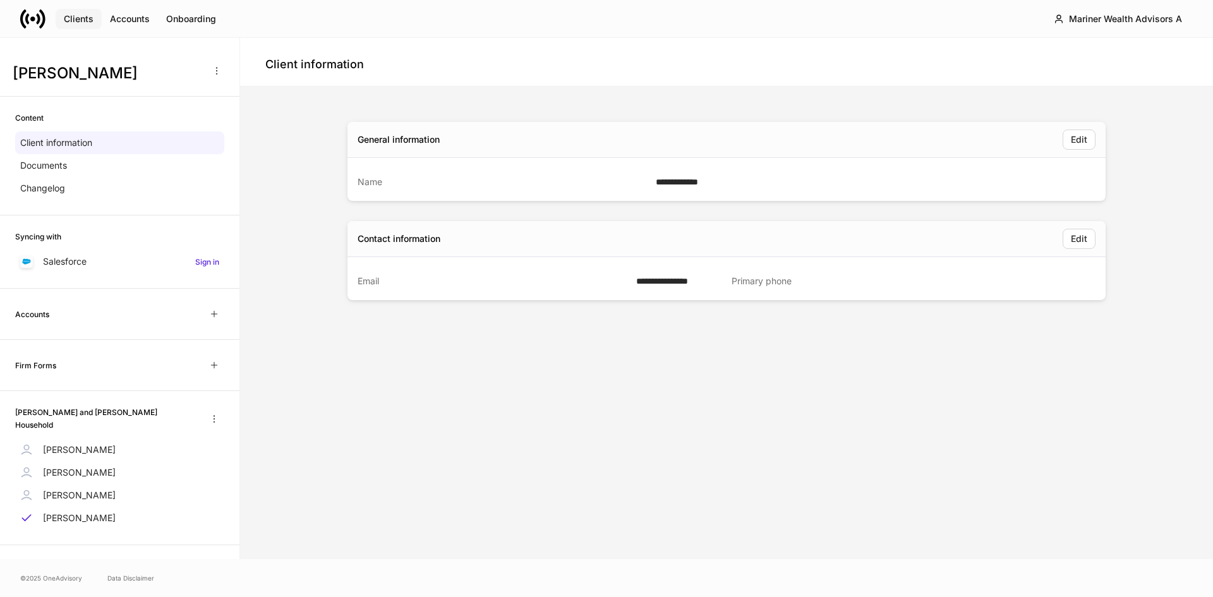
click at [75, 20] on div "Clients" at bounding box center [79, 19] width 30 height 13
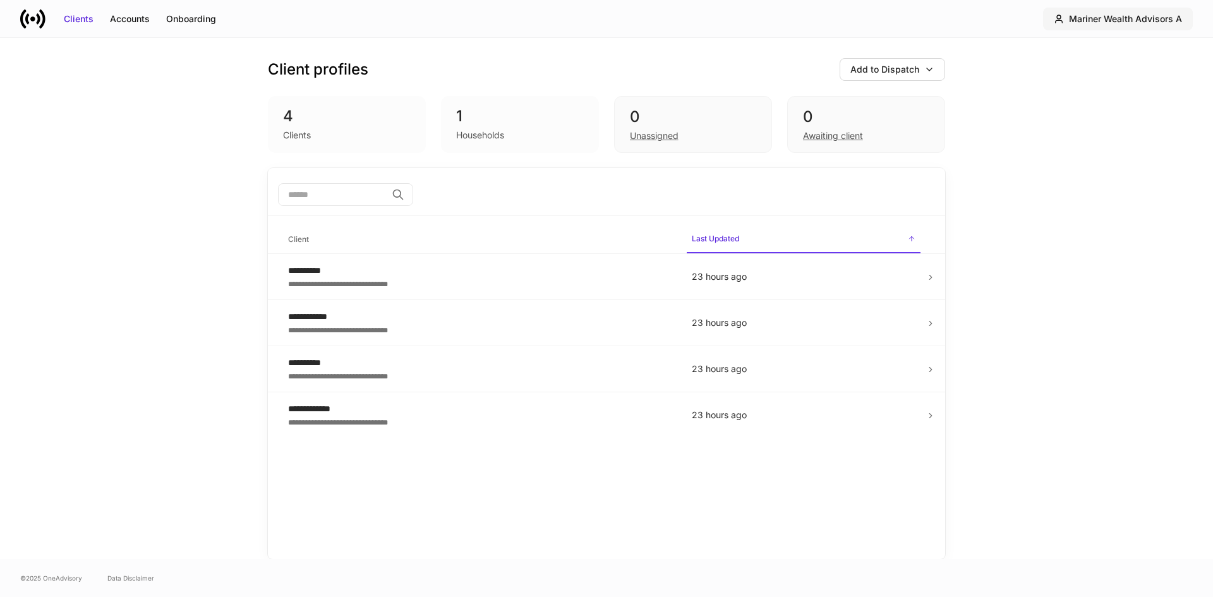
click at [1076, 19] on div "Mariner Wealth Advisors A" at bounding box center [1125, 19] width 113 height 13
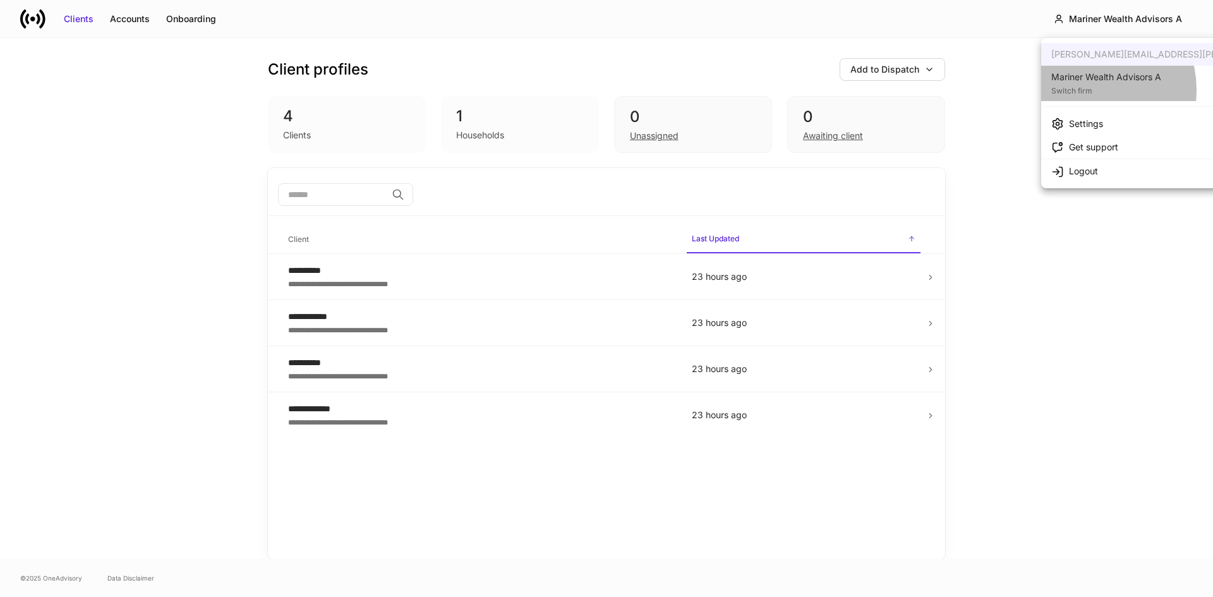
click at [1089, 90] on div "Switch firm" at bounding box center [1106, 89] width 110 height 13
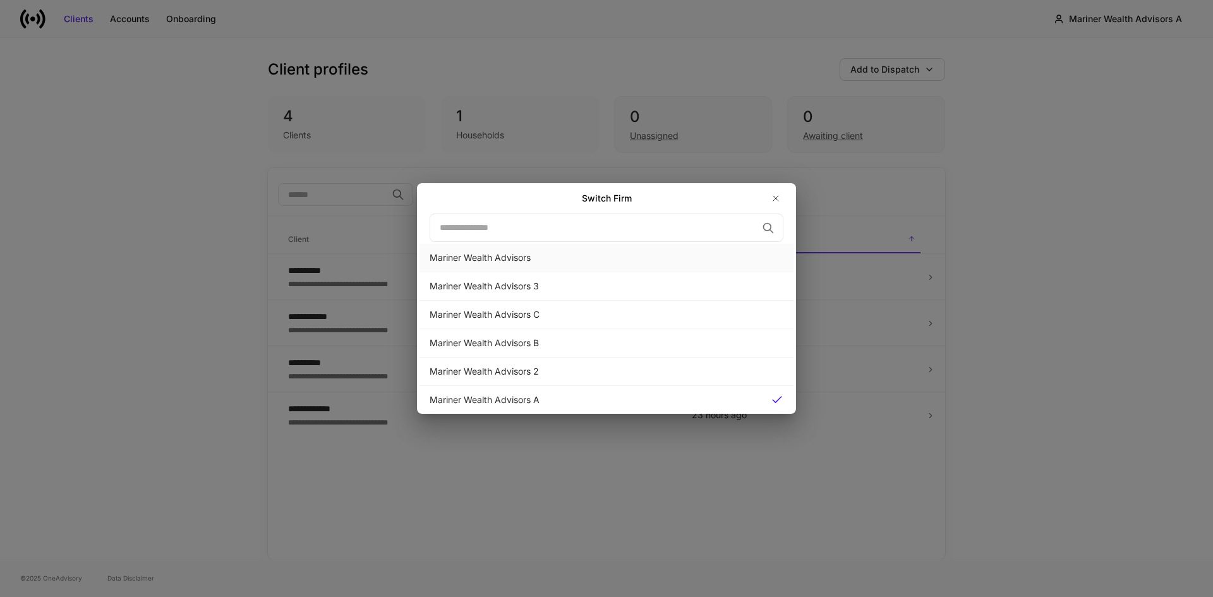
click at [527, 263] on div "Mariner Wealth Advisors" at bounding box center [607, 257] width 354 height 13
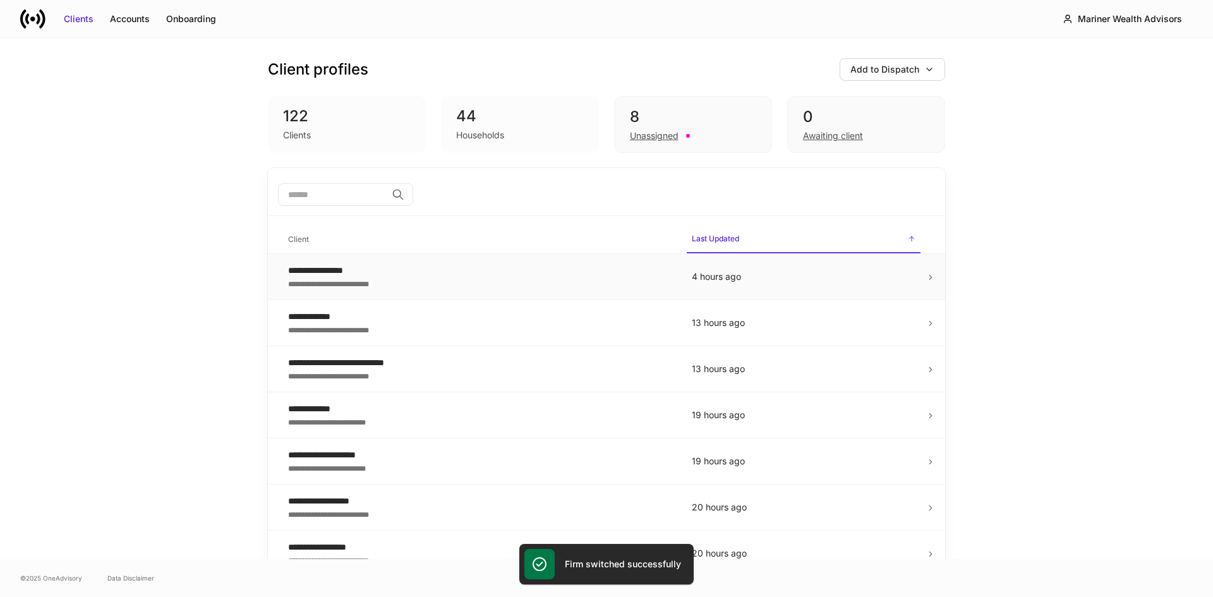
click at [360, 279] on div "**********" at bounding box center [480, 283] width 384 height 13
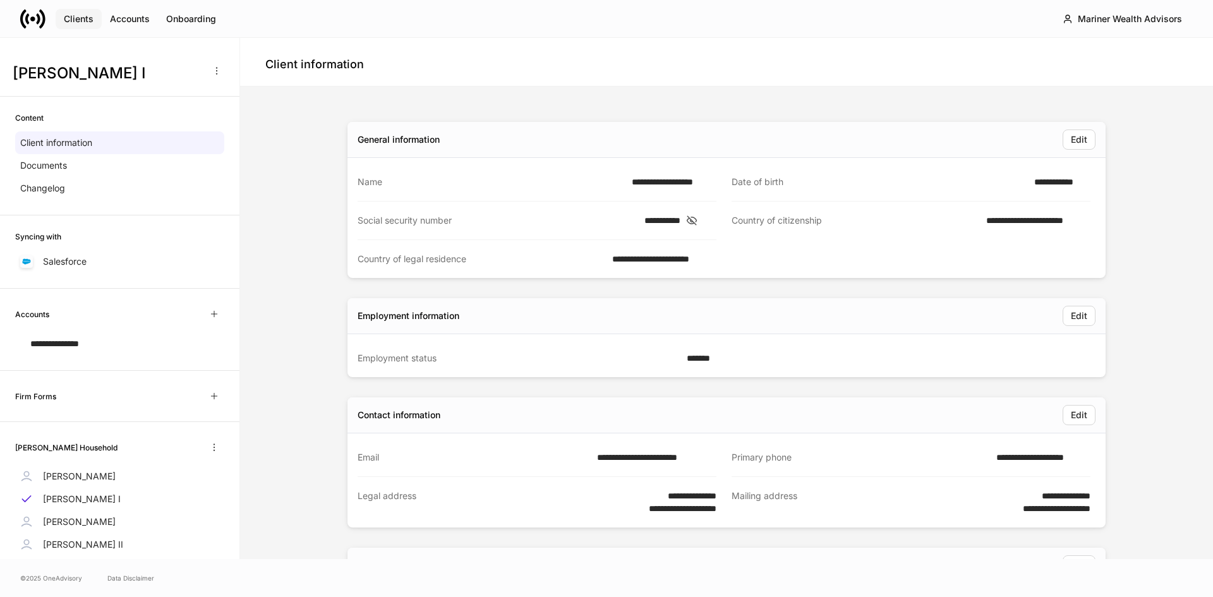
click at [79, 21] on div "Clients" at bounding box center [79, 19] width 30 height 13
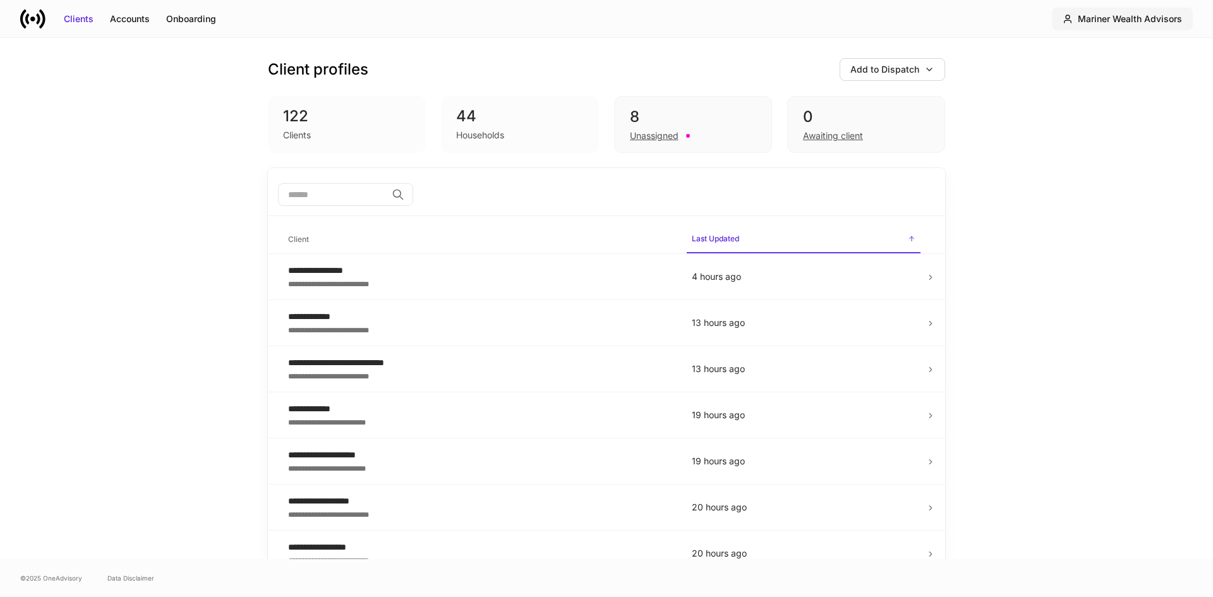
click at [1098, 20] on div "Mariner Wealth Advisors" at bounding box center [1130, 19] width 104 height 13
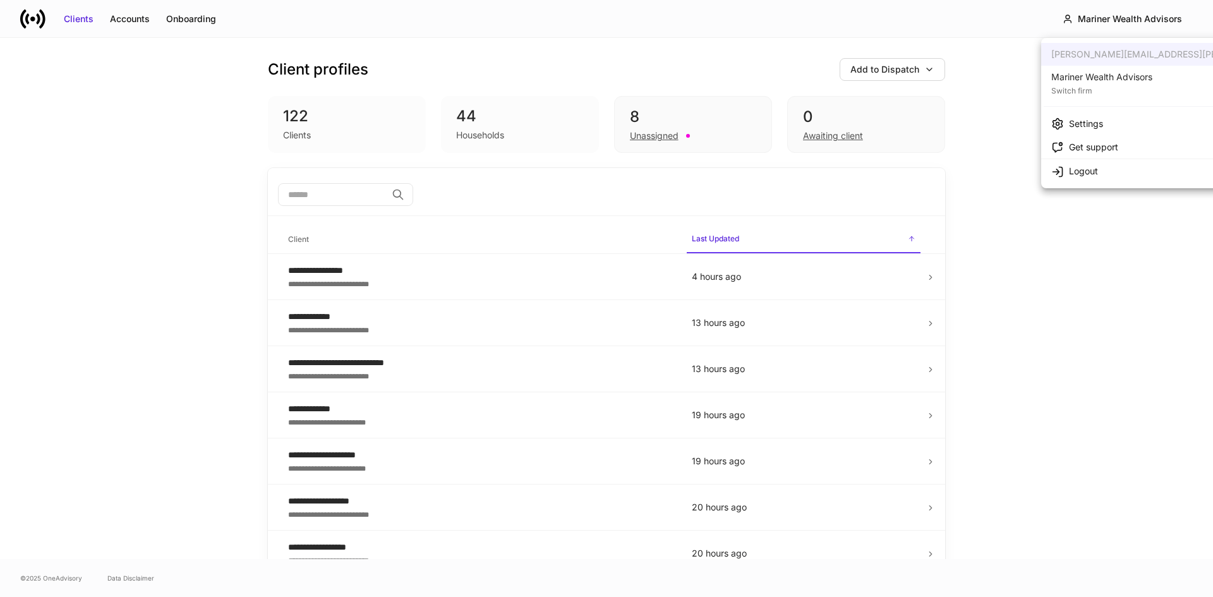
click at [1076, 88] on div "Switch firm" at bounding box center [1101, 89] width 101 height 13
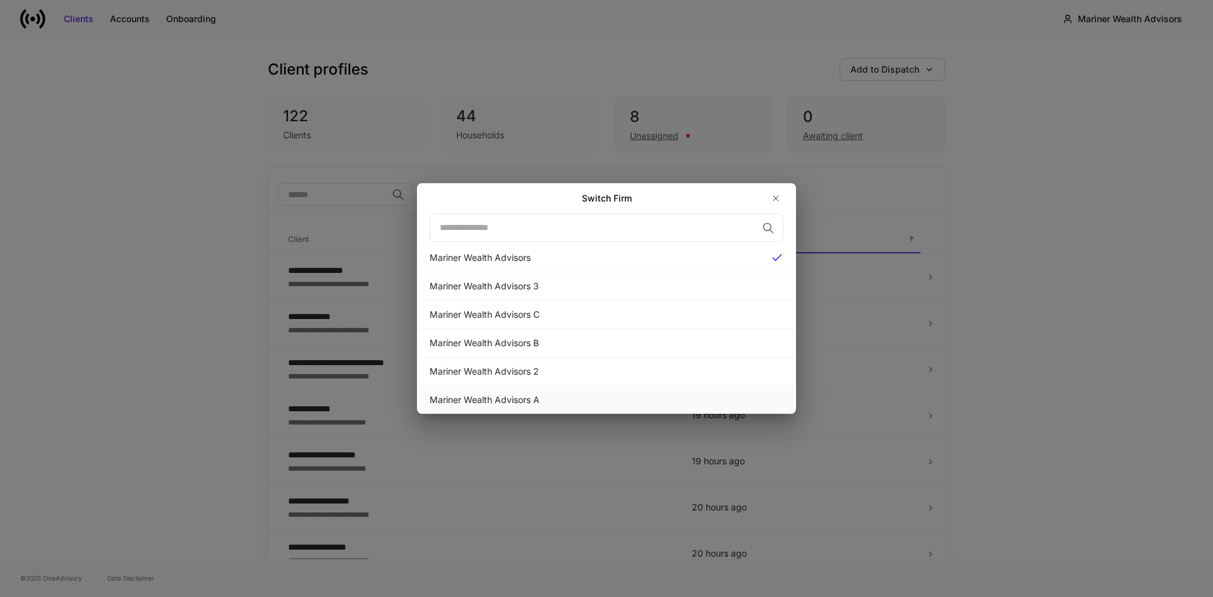
click at [535, 394] on div "Mariner Wealth Advisors A" at bounding box center [607, 400] width 354 height 13
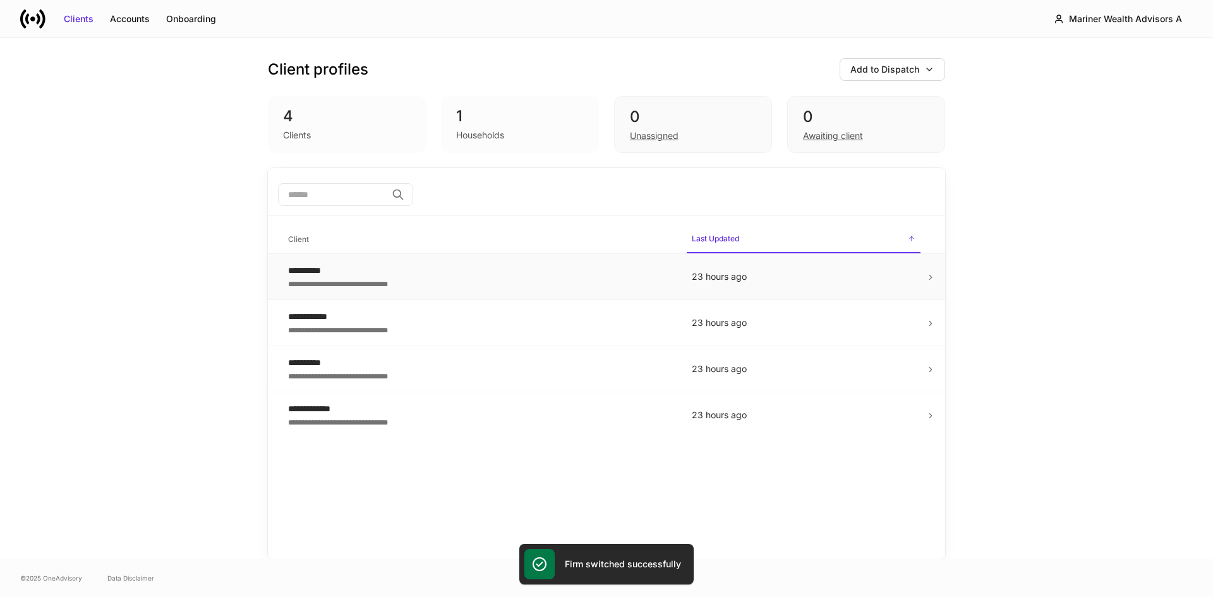
click at [368, 274] on div "**********" at bounding box center [480, 270] width 384 height 13
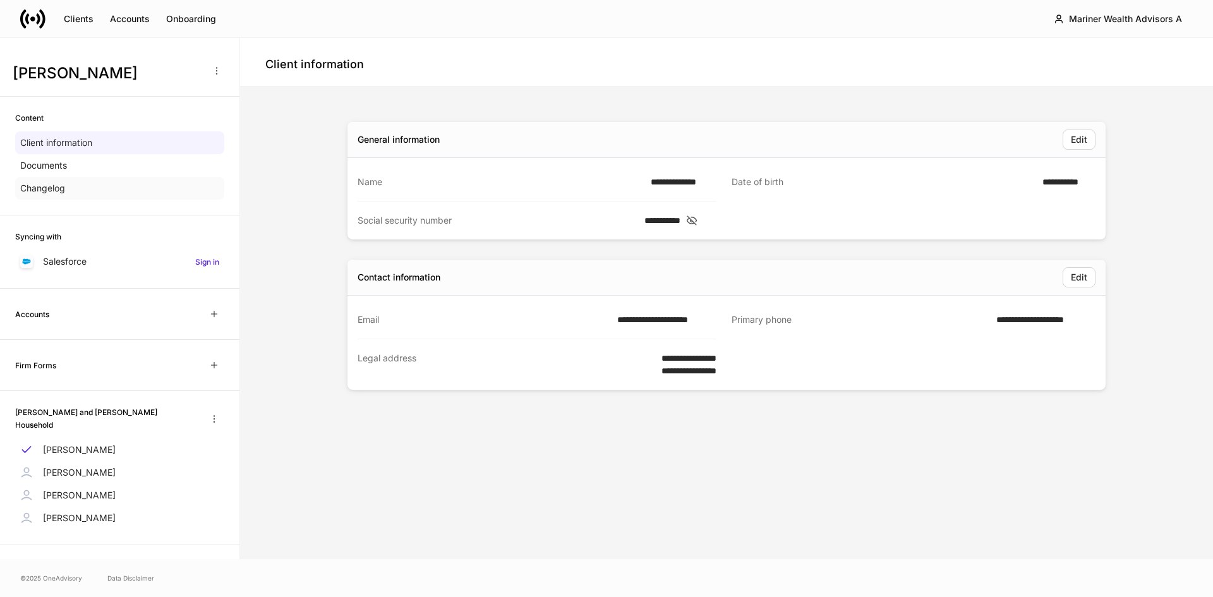
click at [45, 191] on p "Changelog" at bounding box center [42, 188] width 45 height 13
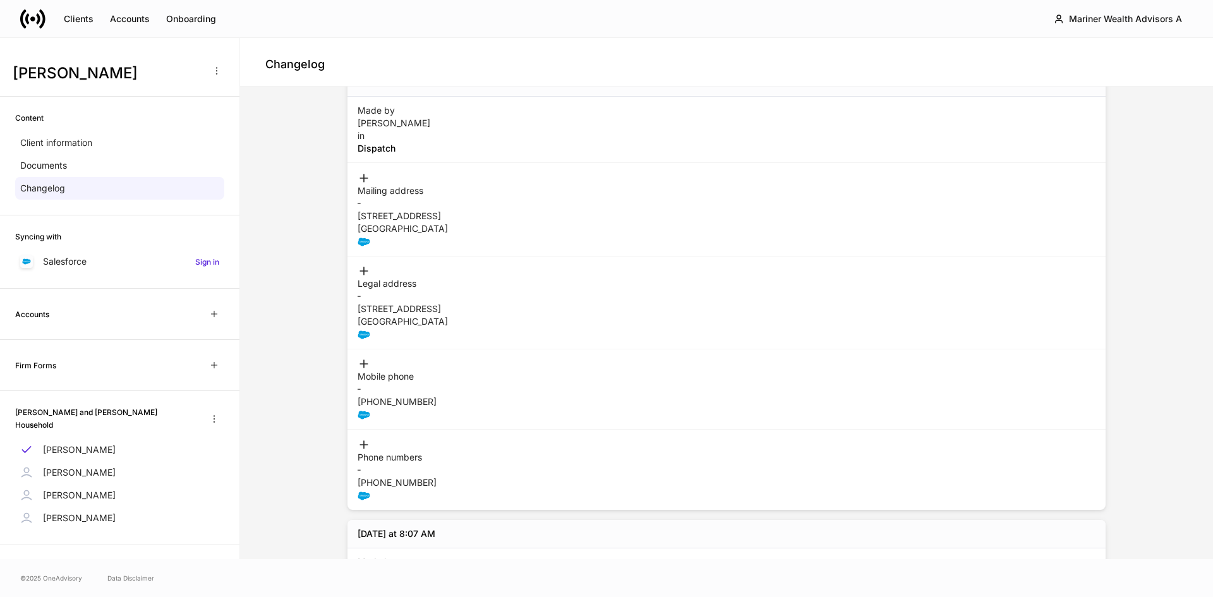
scroll to position [253, 0]
click at [73, 473] on p "[PERSON_NAME]" at bounding box center [79, 472] width 73 height 13
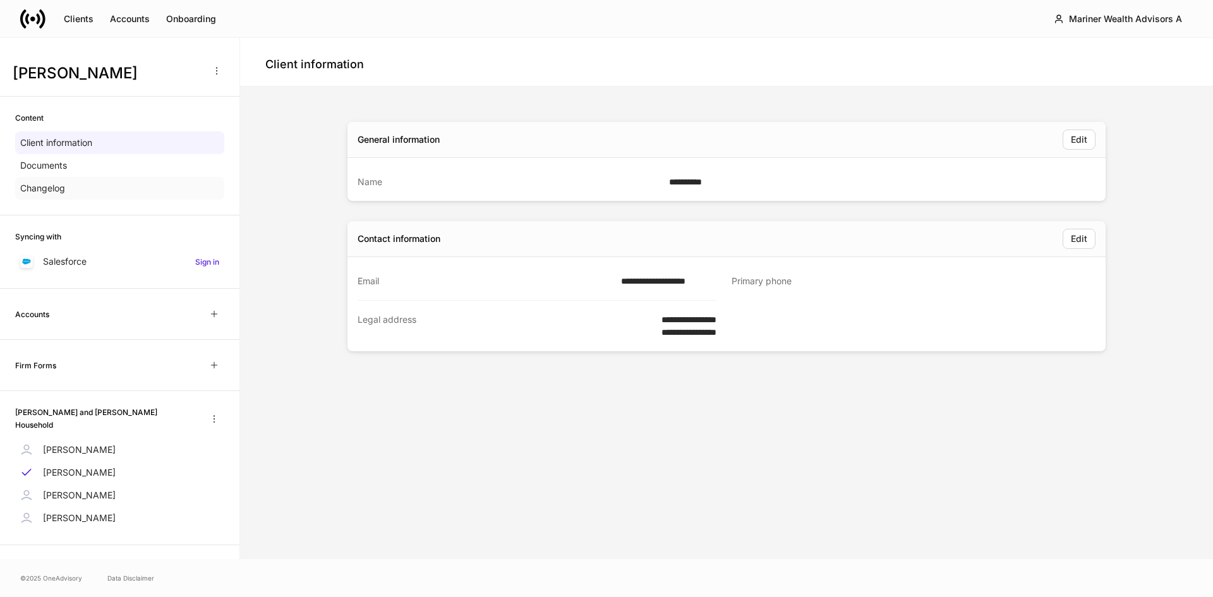
click at [52, 191] on p "Changelog" at bounding box center [42, 188] width 45 height 13
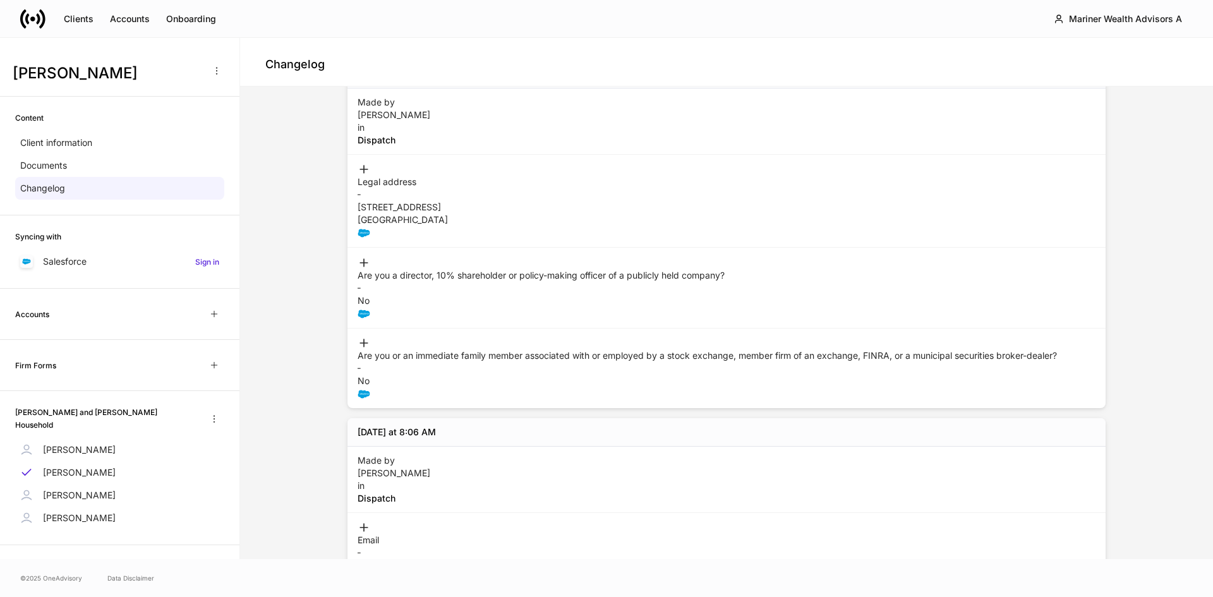
scroll to position [76, 0]
click at [49, 490] on p "[PERSON_NAME]" at bounding box center [79, 495] width 73 height 13
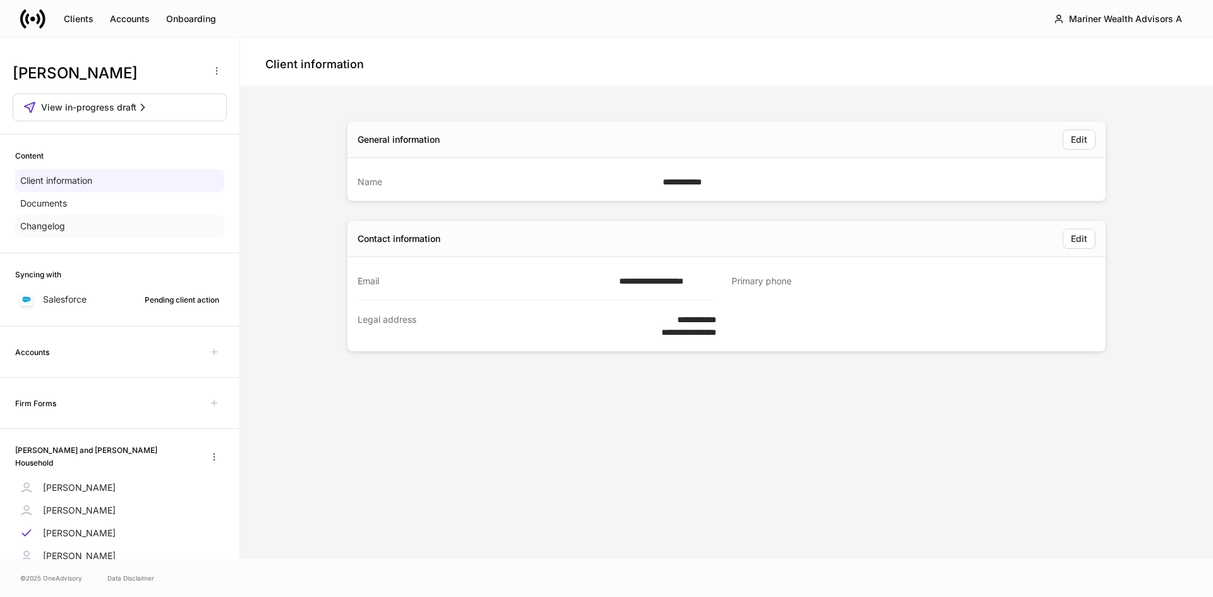
click at [49, 225] on p "Changelog" at bounding box center [42, 226] width 45 height 13
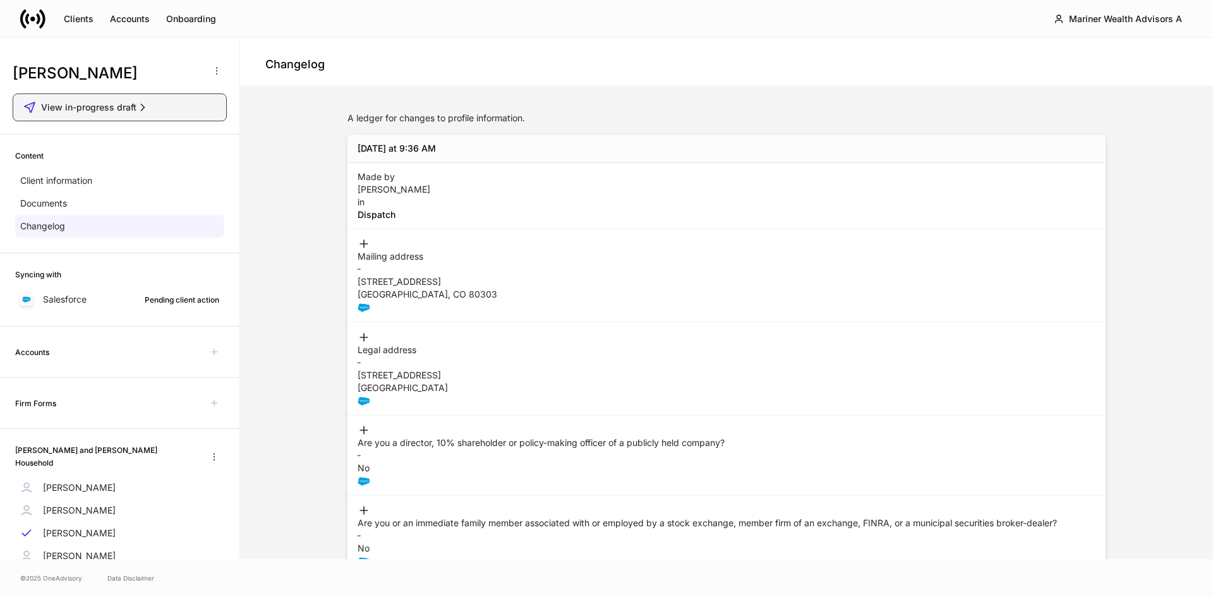
click at [142, 106] on icon "button" at bounding box center [142, 107] width 13 height 13
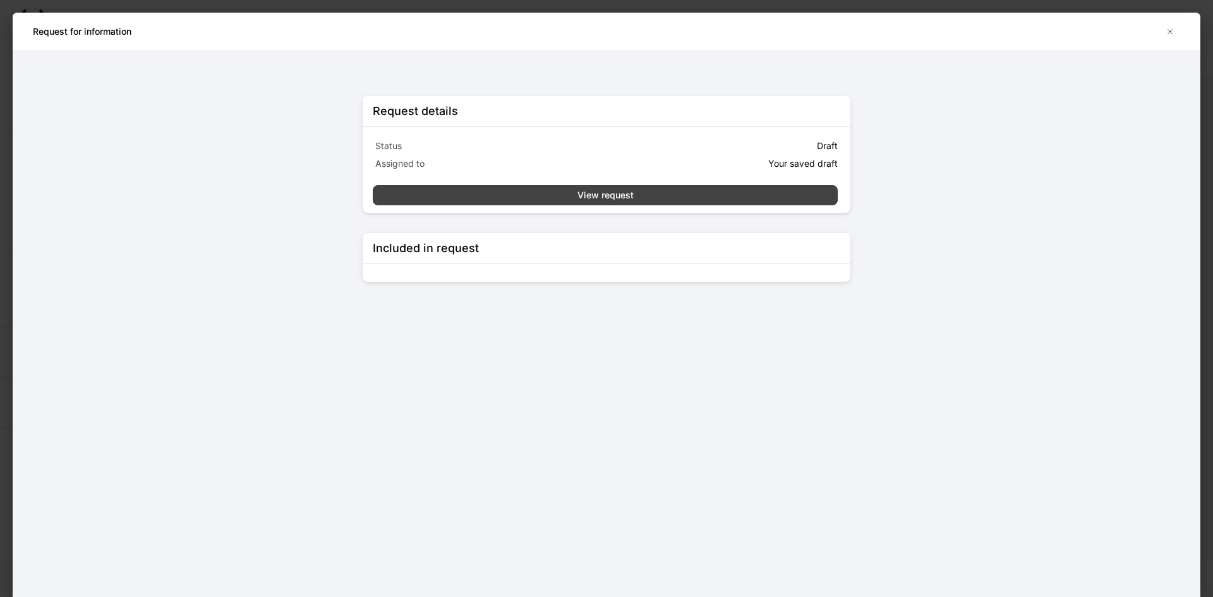
click at [641, 204] on button "View request" at bounding box center [605, 195] width 465 height 20
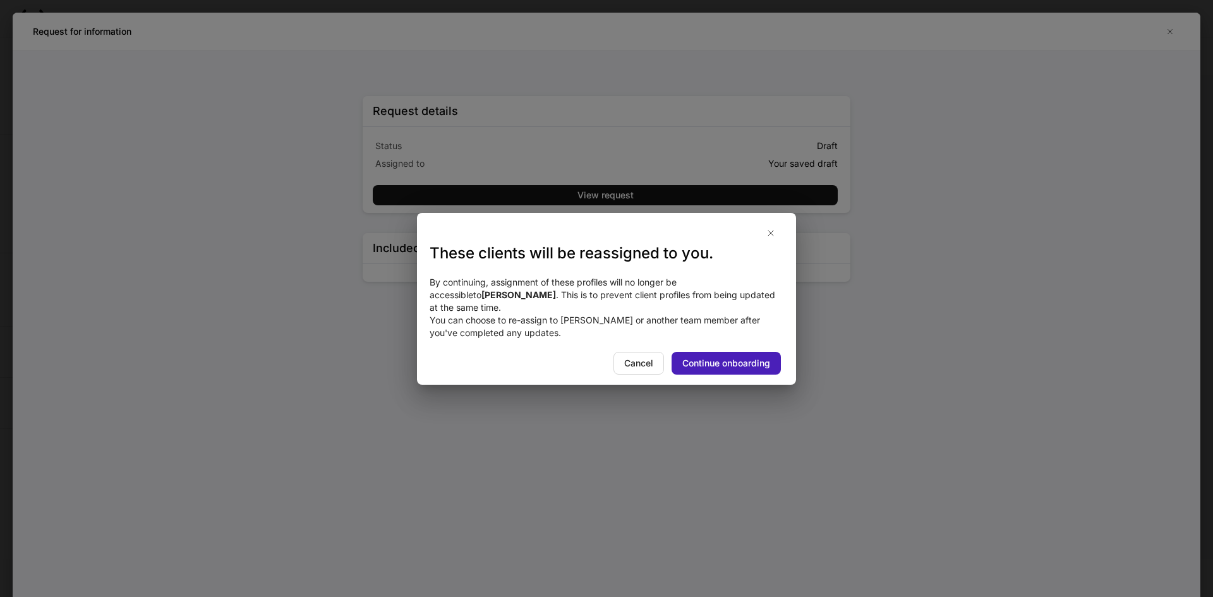
click at [718, 360] on div "Continue onboarding" at bounding box center [726, 363] width 88 height 13
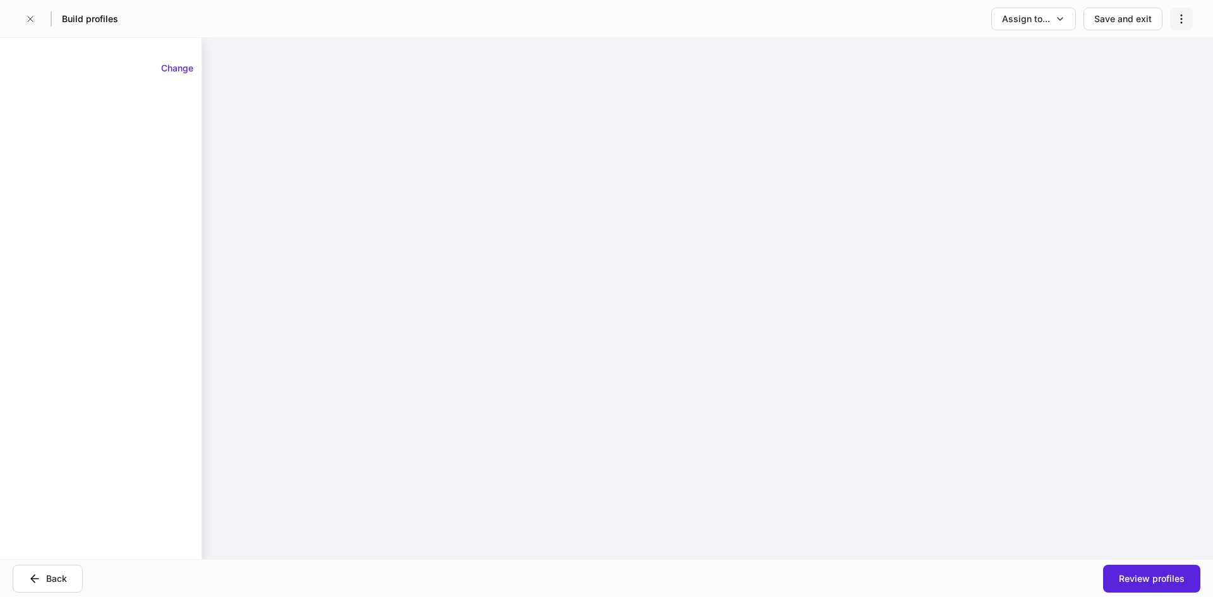
click at [1184, 16] on icon "button" at bounding box center [1181, 19] width 13 height 13
click at [1158, 56] on p "Delete request" at bounding box center [1152, 50] width 61 height 13
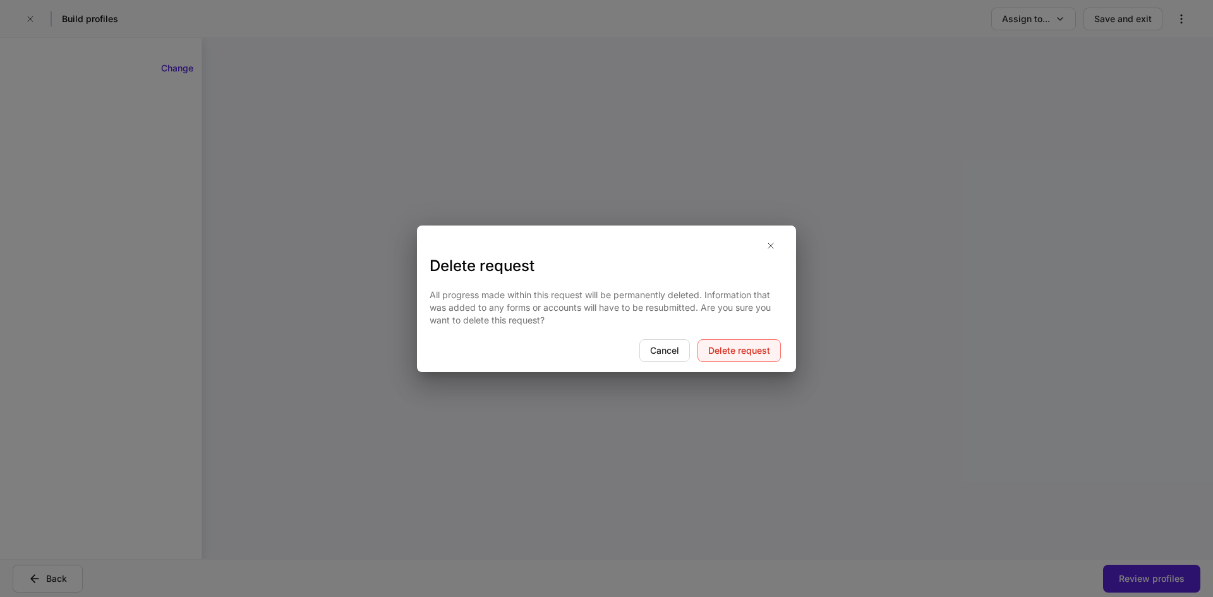
click at [758, 351] on div "Delete request" at bounding box center [739, 350] width 62 height 13
